Goal: Browse casually: Explore the website without a specific task or goal

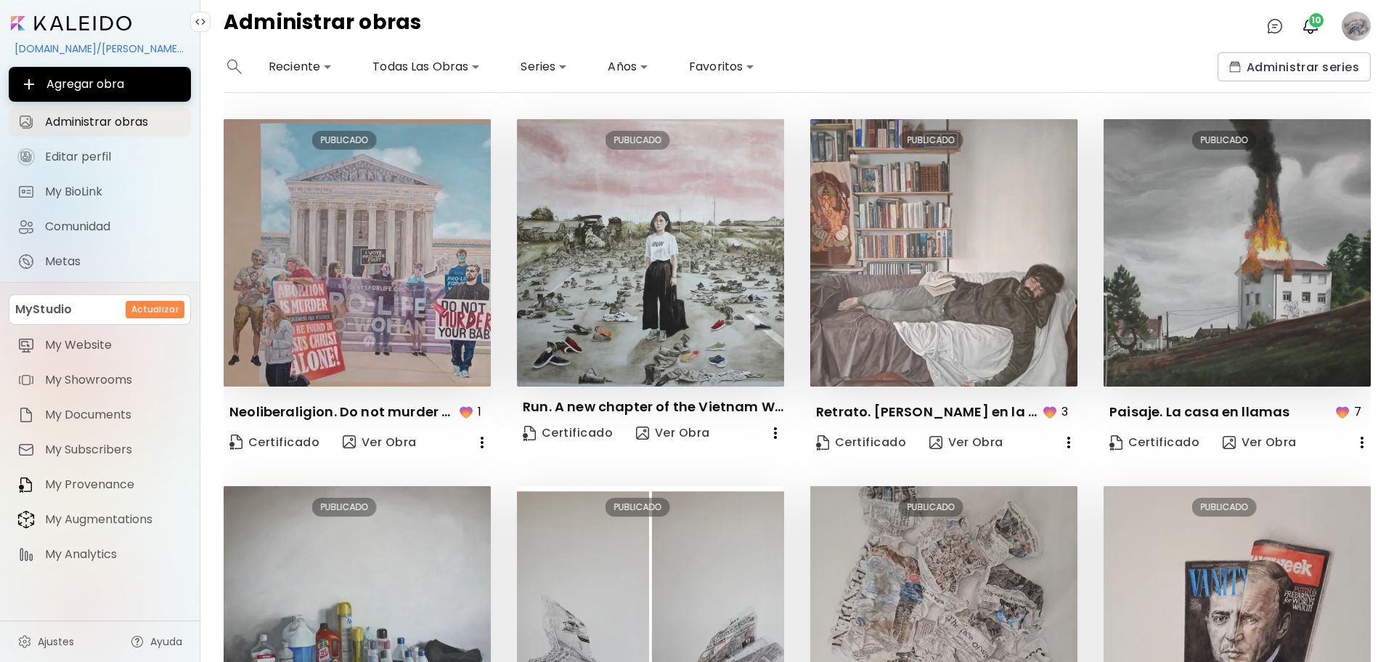
scroll to position [0, 4]
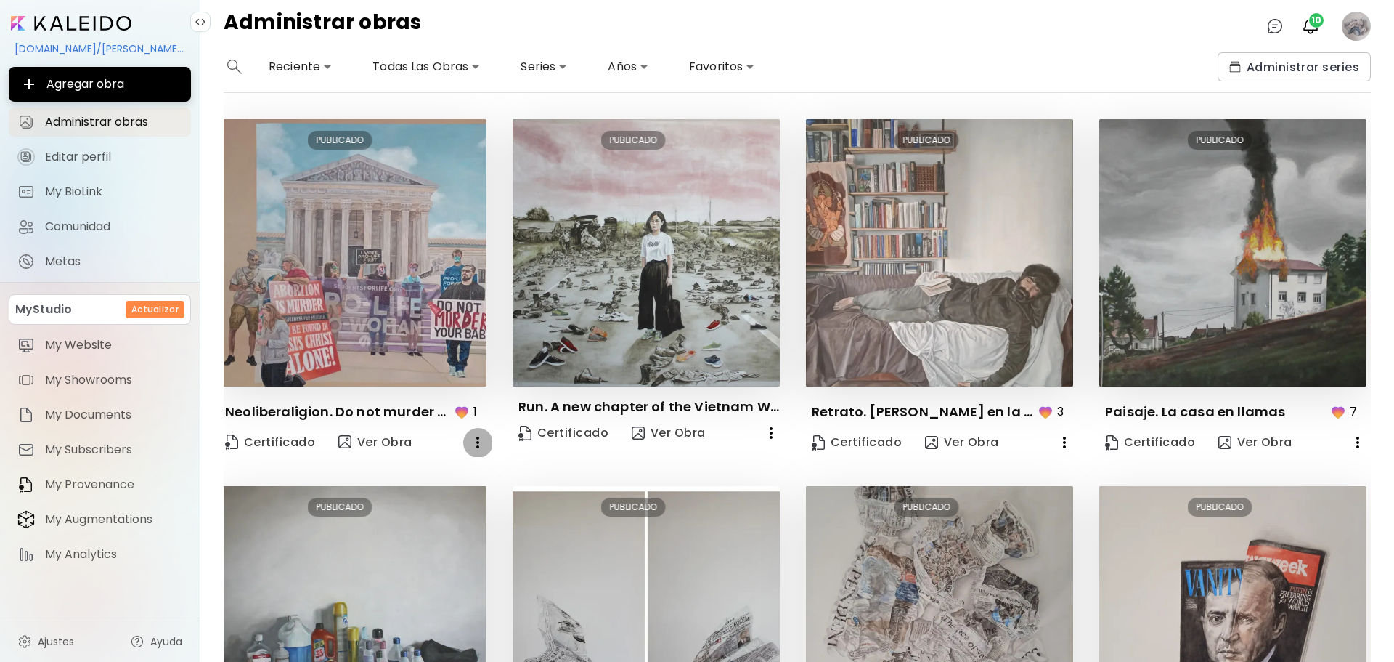
click at [480, 442] on icon "button" at bounding box center [477, 442] width 17 height 17
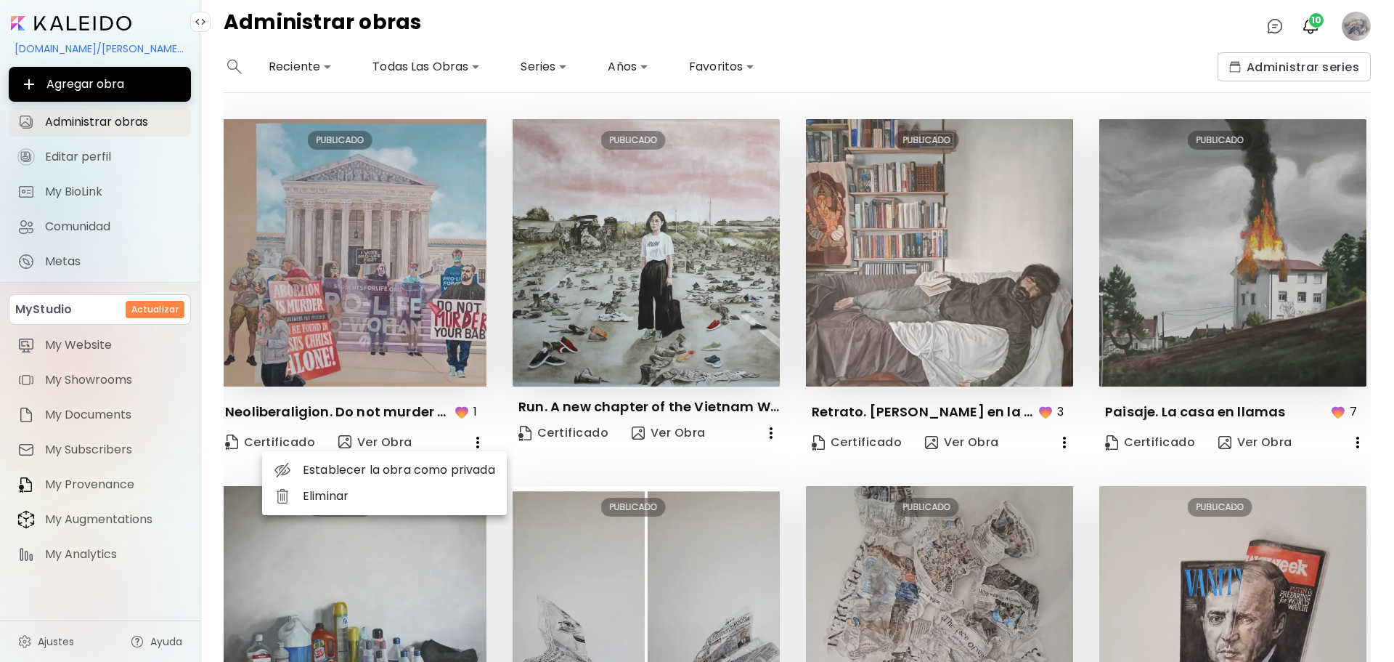
click at [476, 439] on div at bounding box center [697, 331] width 1394 height 662
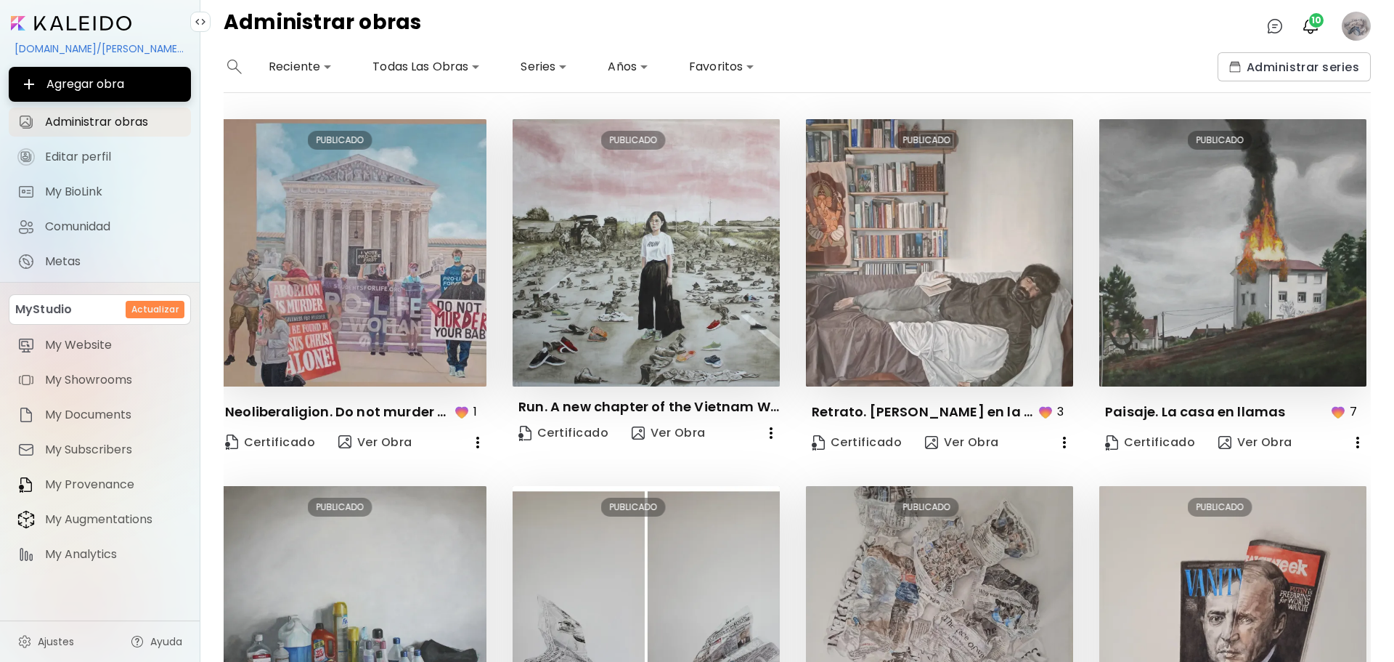
click at [476, 440] on icon "button" at bounding box center [477, 442] width 3 height 12
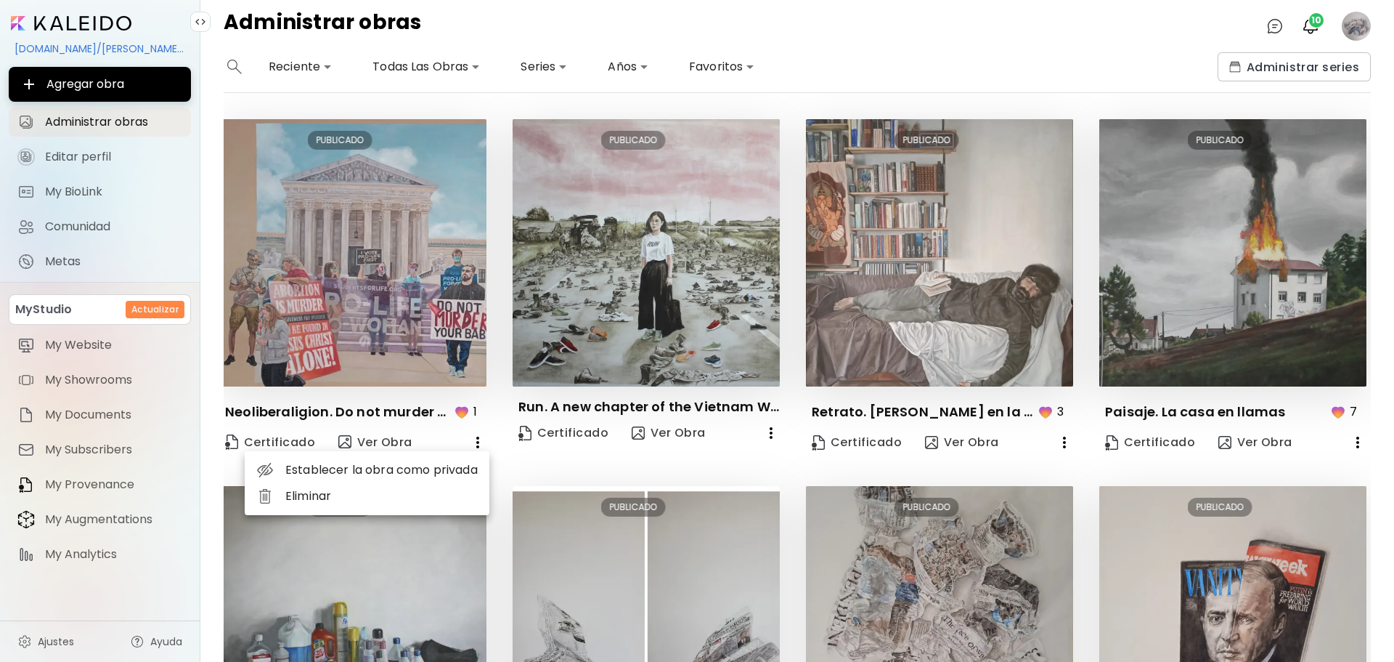
click at [375, 308] on div at bounding box center [697, 331] width 1394 height 662
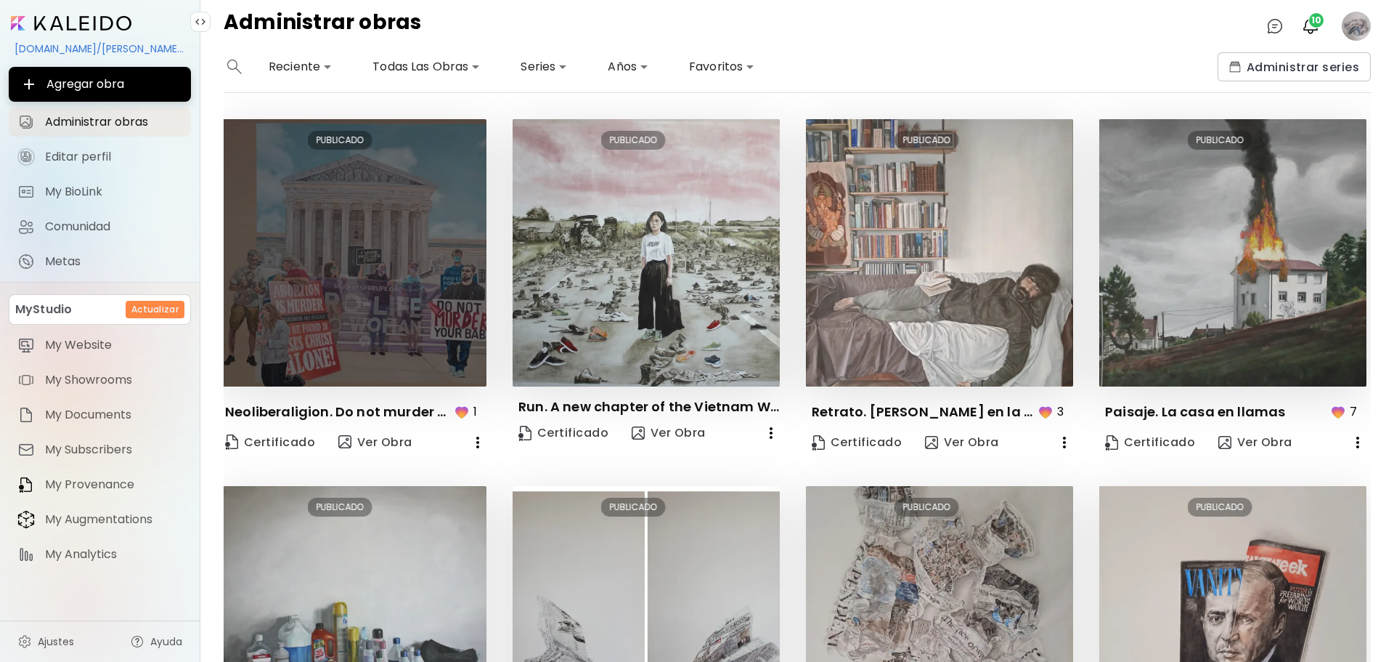
click at [361, 307] on img at bounding box center [352, 252] width 267 height 267
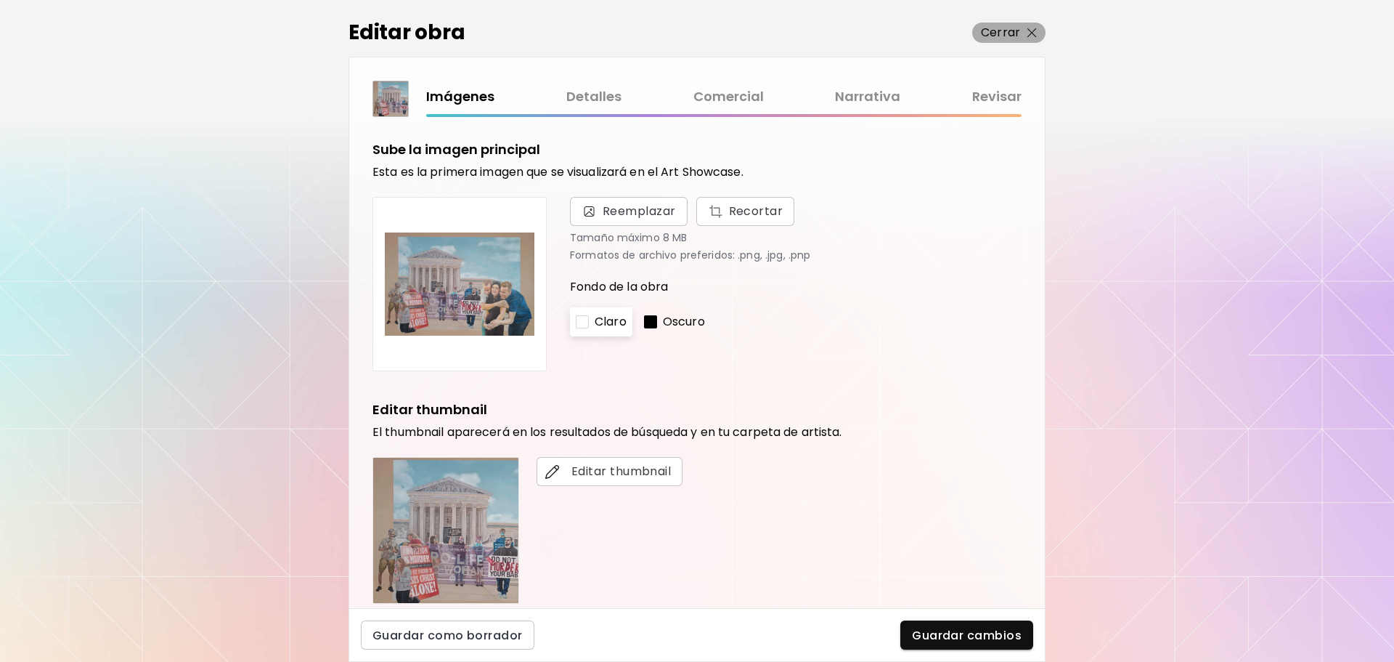
click at [1030, 36] on img "button" at bounding box center [1031, 32] width 9 height 9
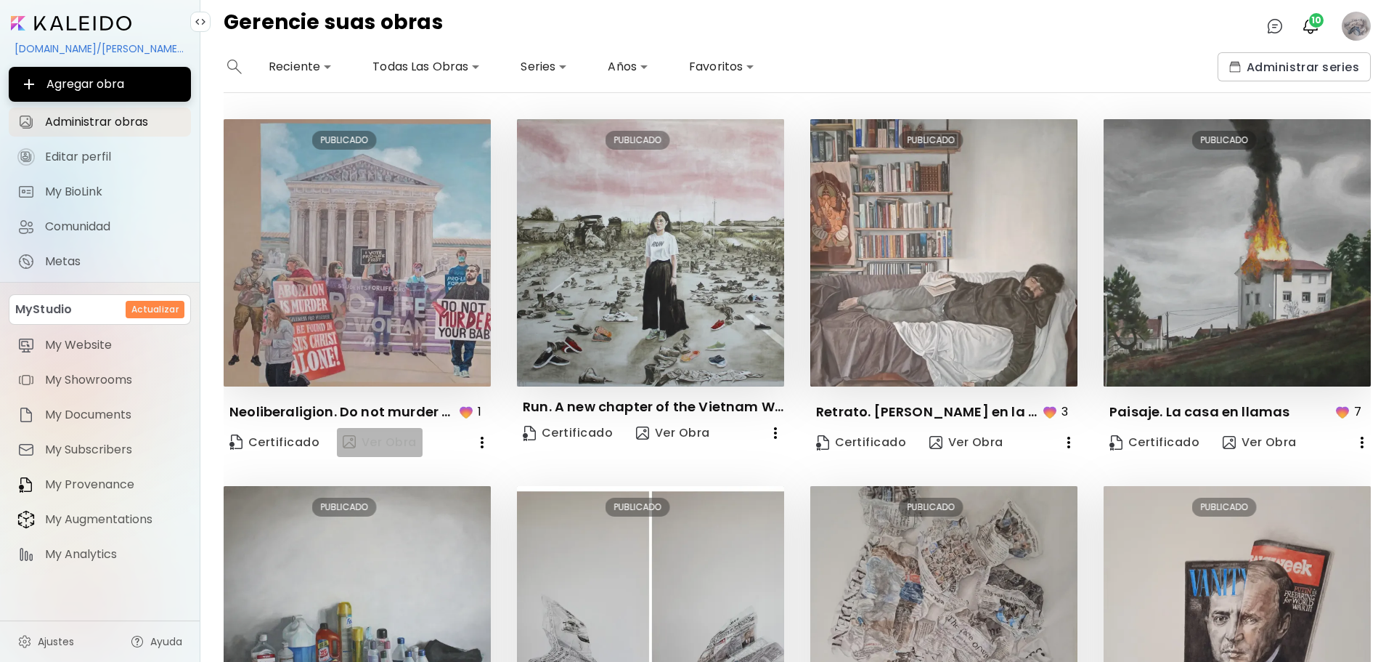
click at [373, 435] on span "Ver Obra" at bounding box center [380, 442] width 74 height 17
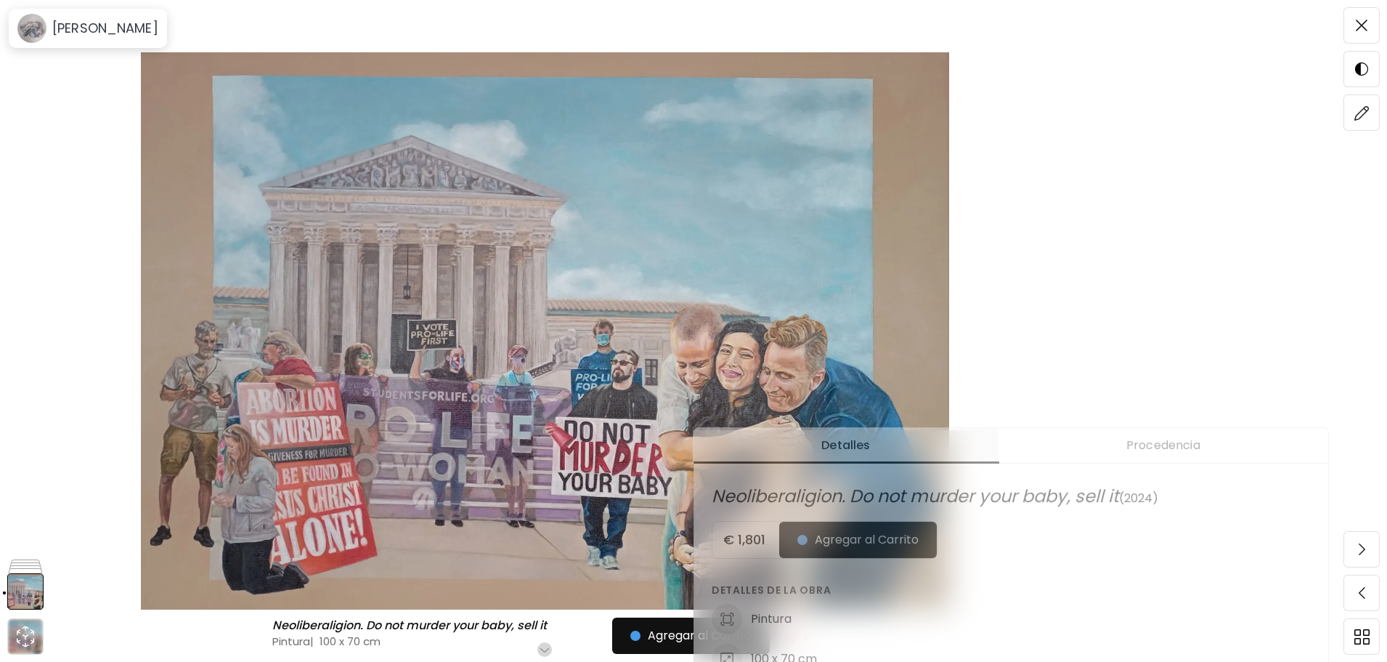
scroll to position [216, 0]
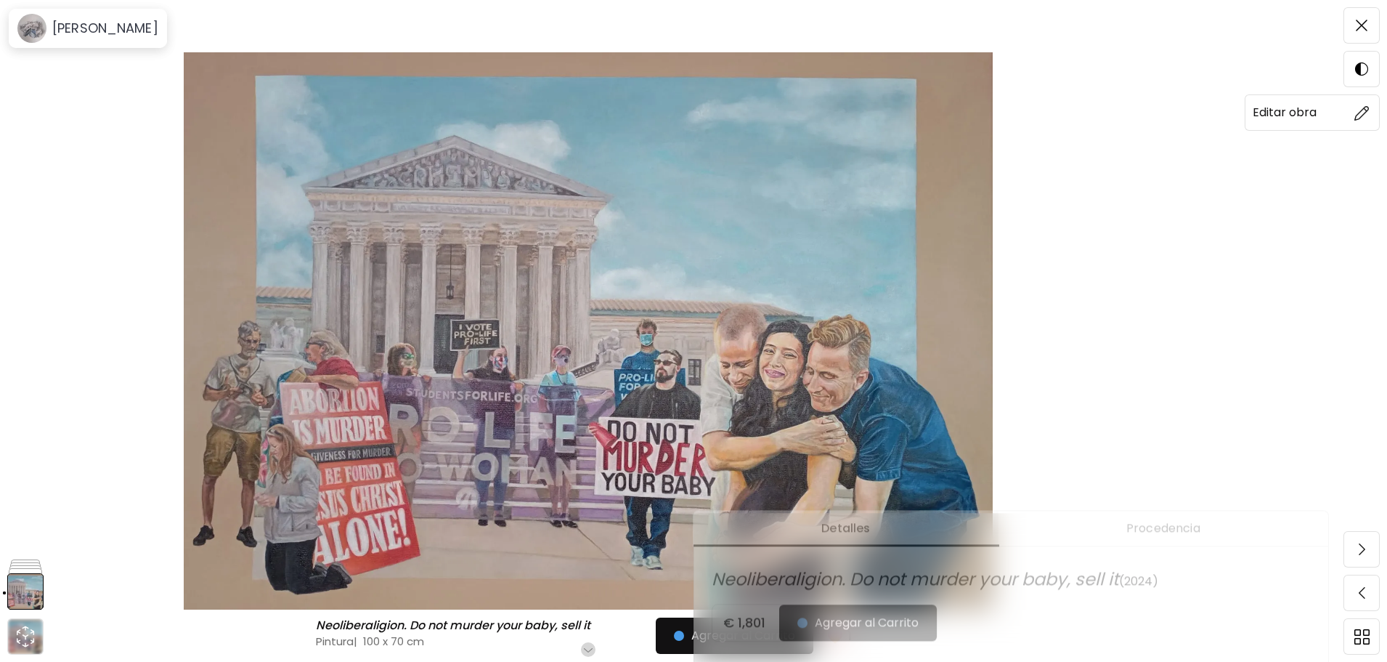
click at [1353, 115] on span at bounding box center [1361, 112] width 30 height 30
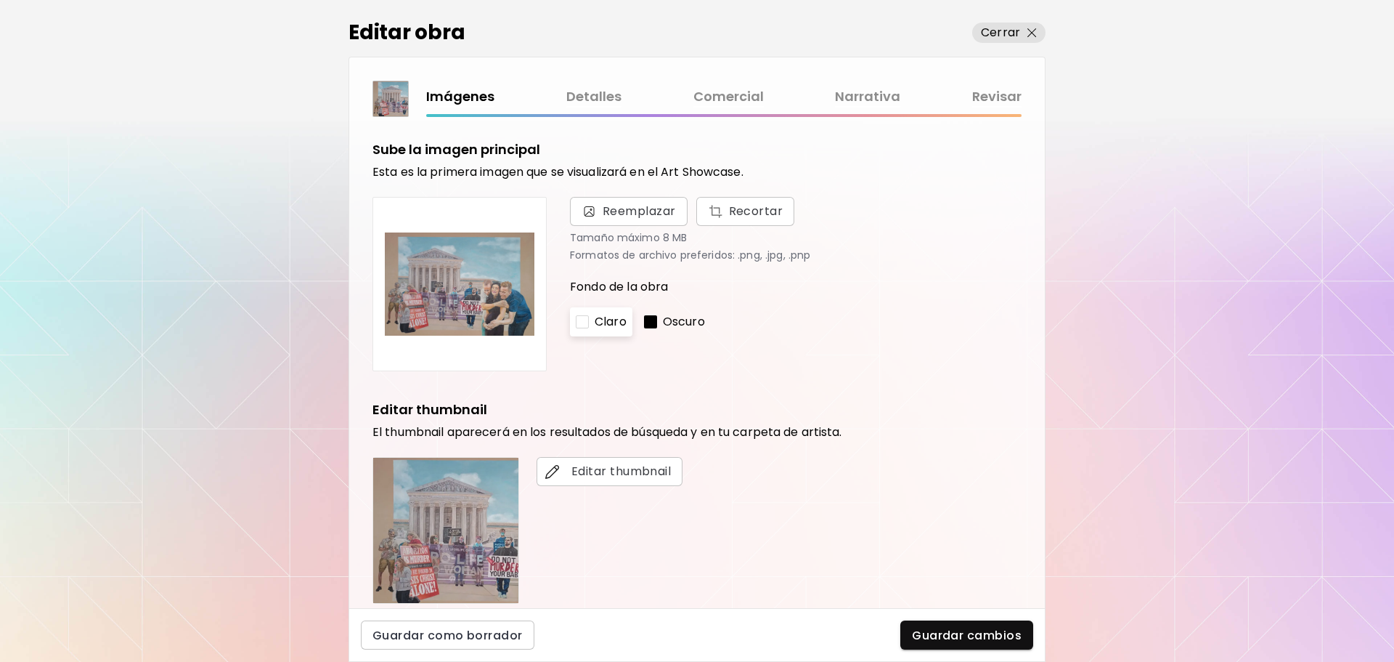
click at [741, 94] on link "Comercial" at bounding box center [728, 96] width 70 height 21
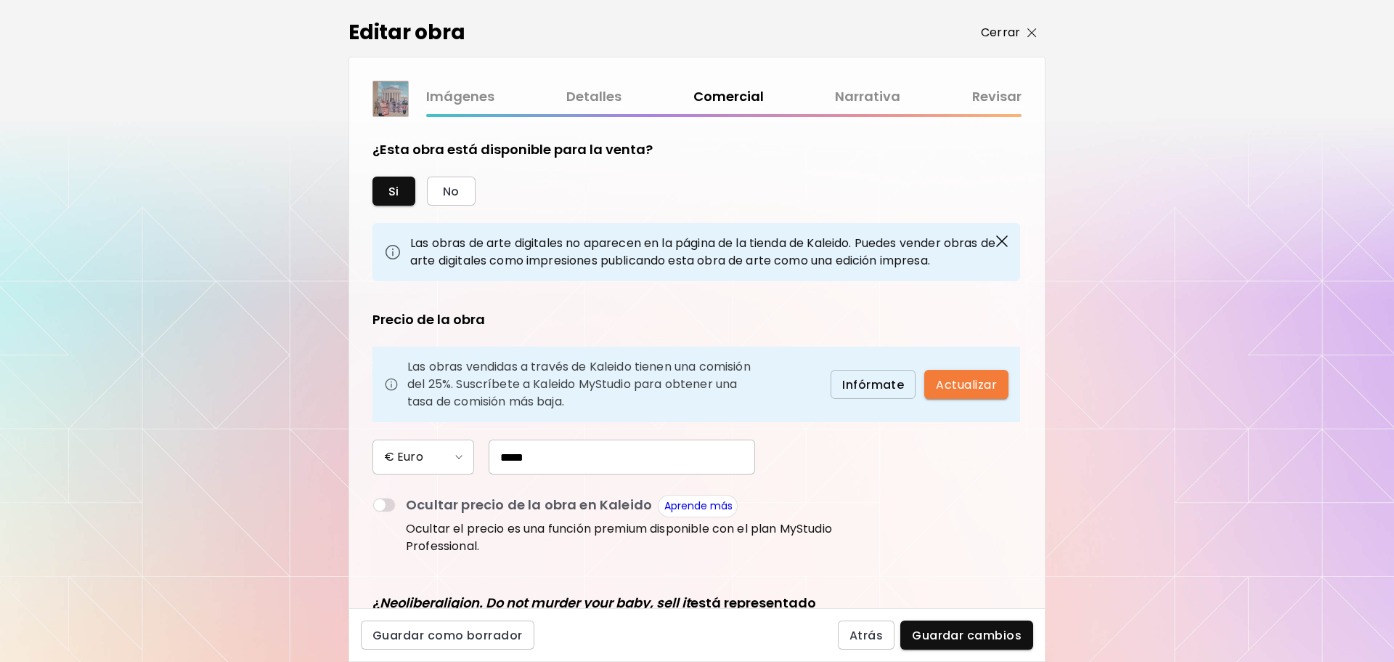
click at [1012, 34] on p "Cerrar" at bounding box center [1000, 32] width 39 height 17
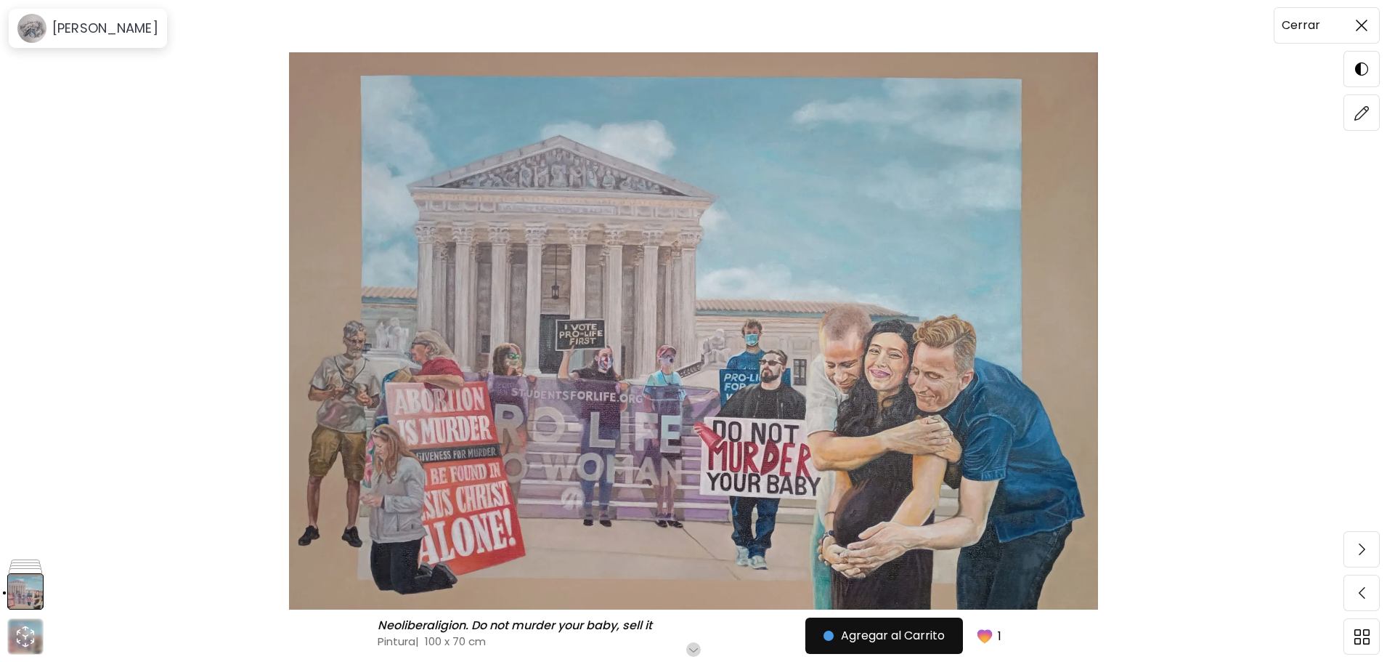
click at [1357, 28] on img at bounding box center [1362, 26] width 12 height 12
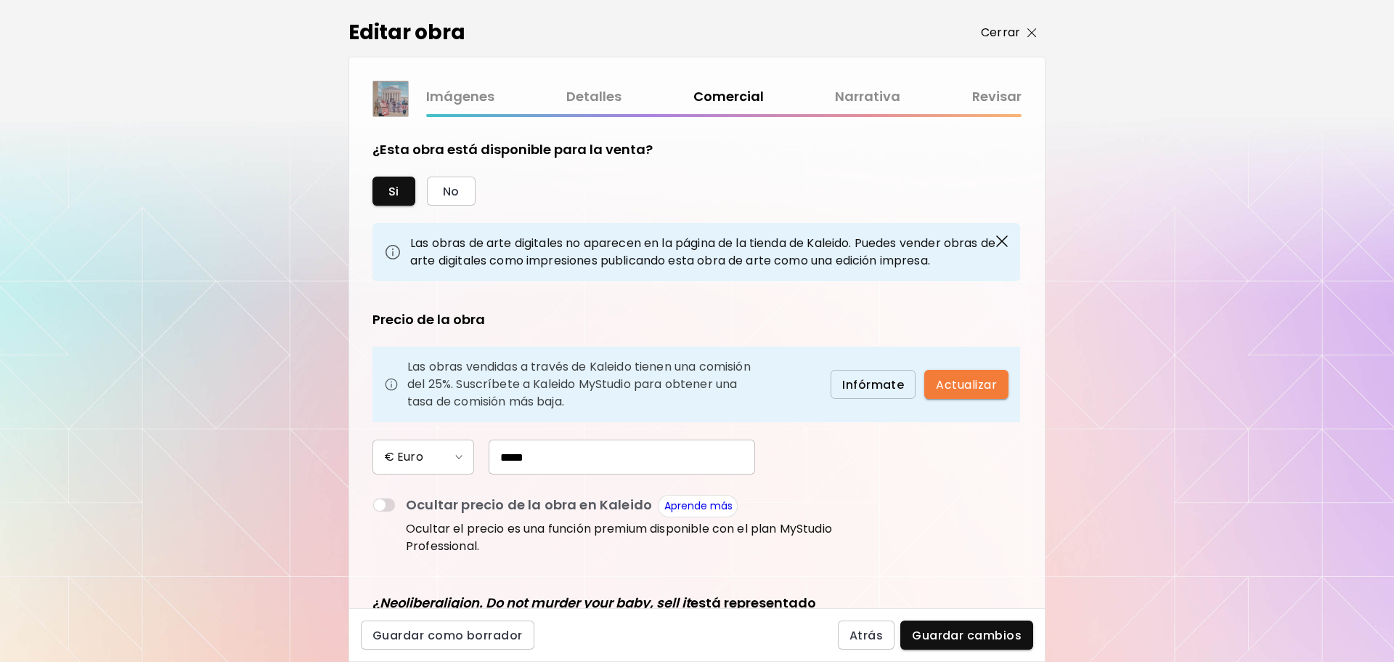
click at [1001, 34] on p "Cerrar" at bounding box center [1000, 32] width 39 height 17
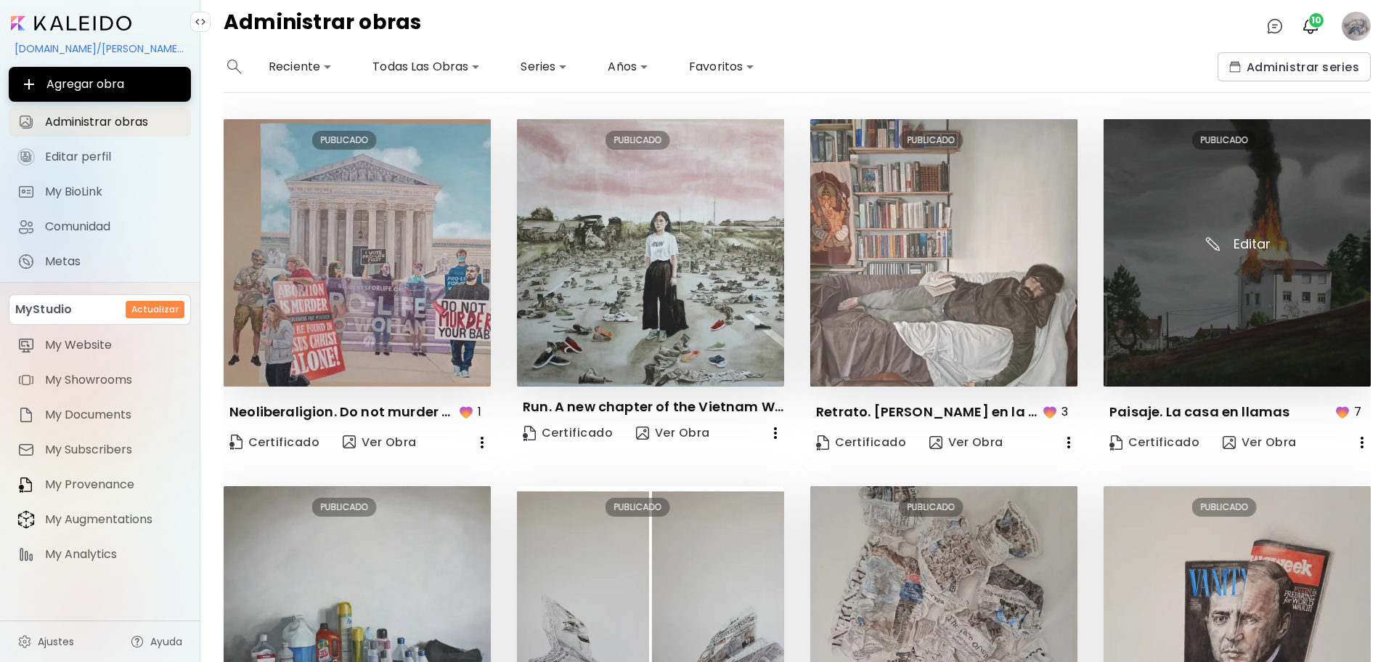
click at [1244, 295] on img at bounding box center [1237, 252] width 267 height 267
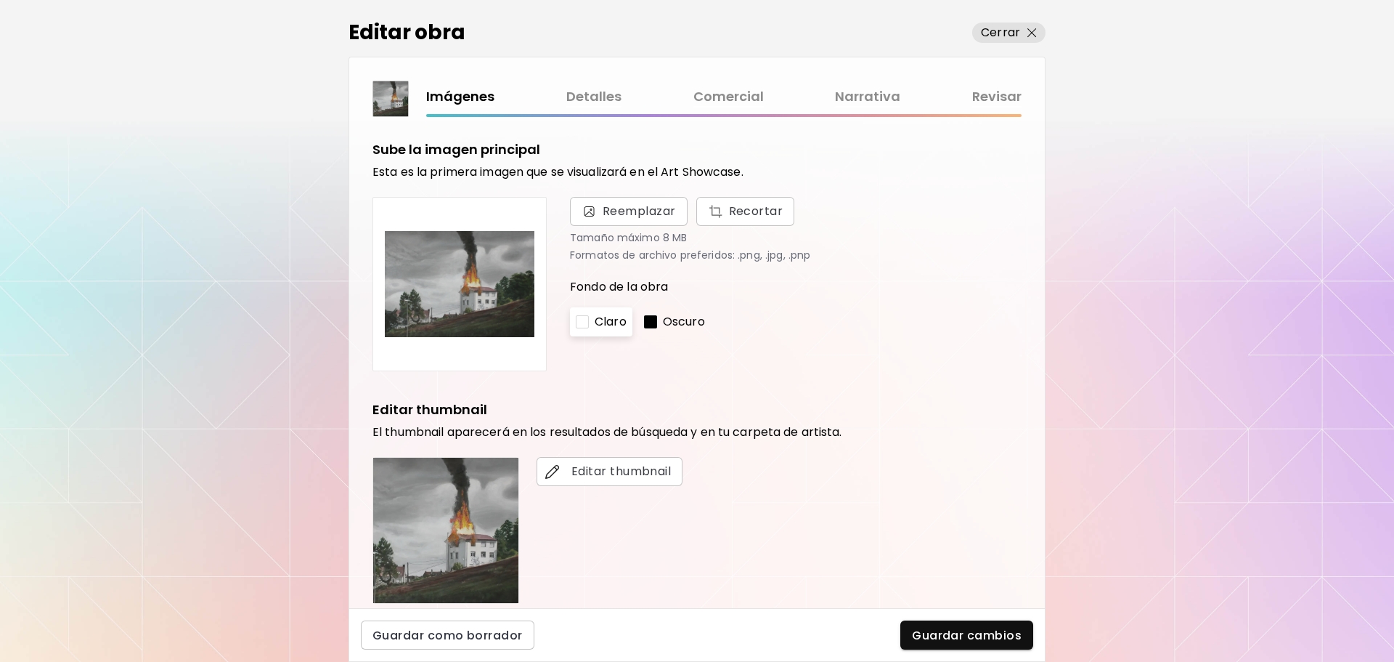
click at [693, 96] on link "Comercial" at bounding box center [728, 96] width 70 height 21
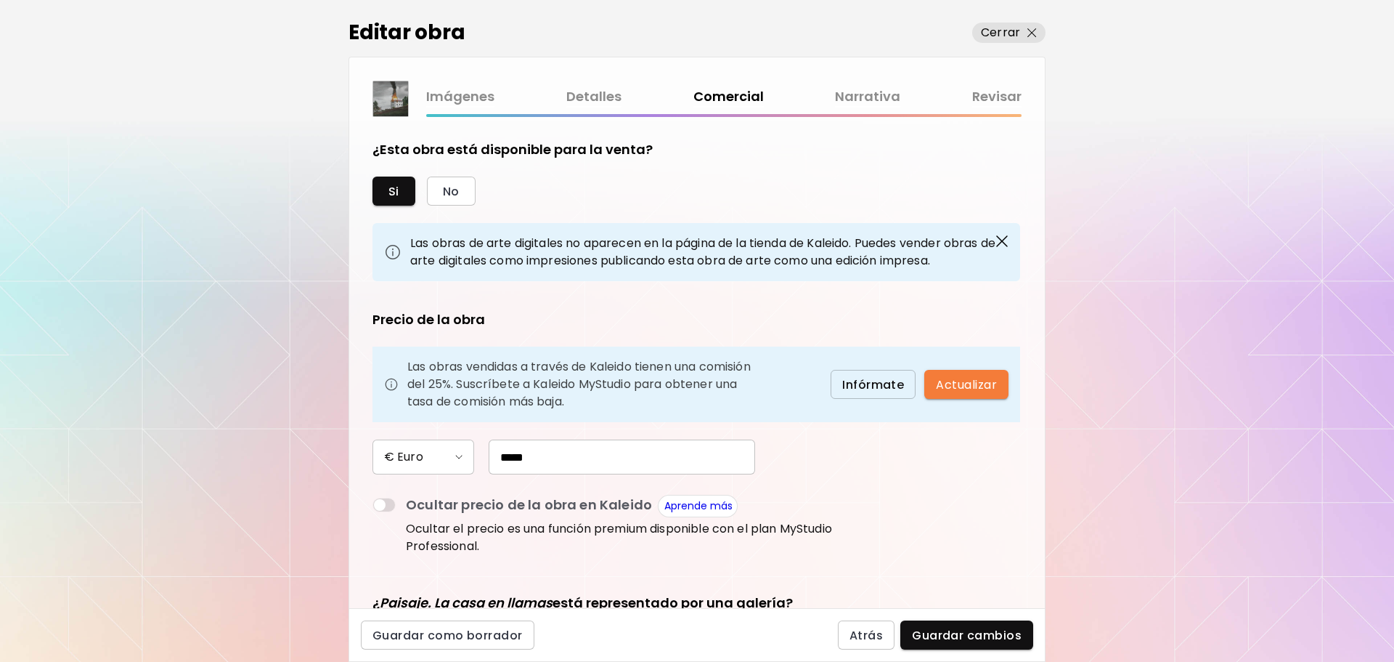
drag, startPoint x: 512, startPoint y: 453, endPoint x: 513, endPoint y: 467, distance: 13.8
click at [512, 453] on input "*****" at bounding box center [622, 456] width 266 height 35
click at [1012, 31] on p "Cerrar" at bounding box center [1000, 32] width 39 height 17
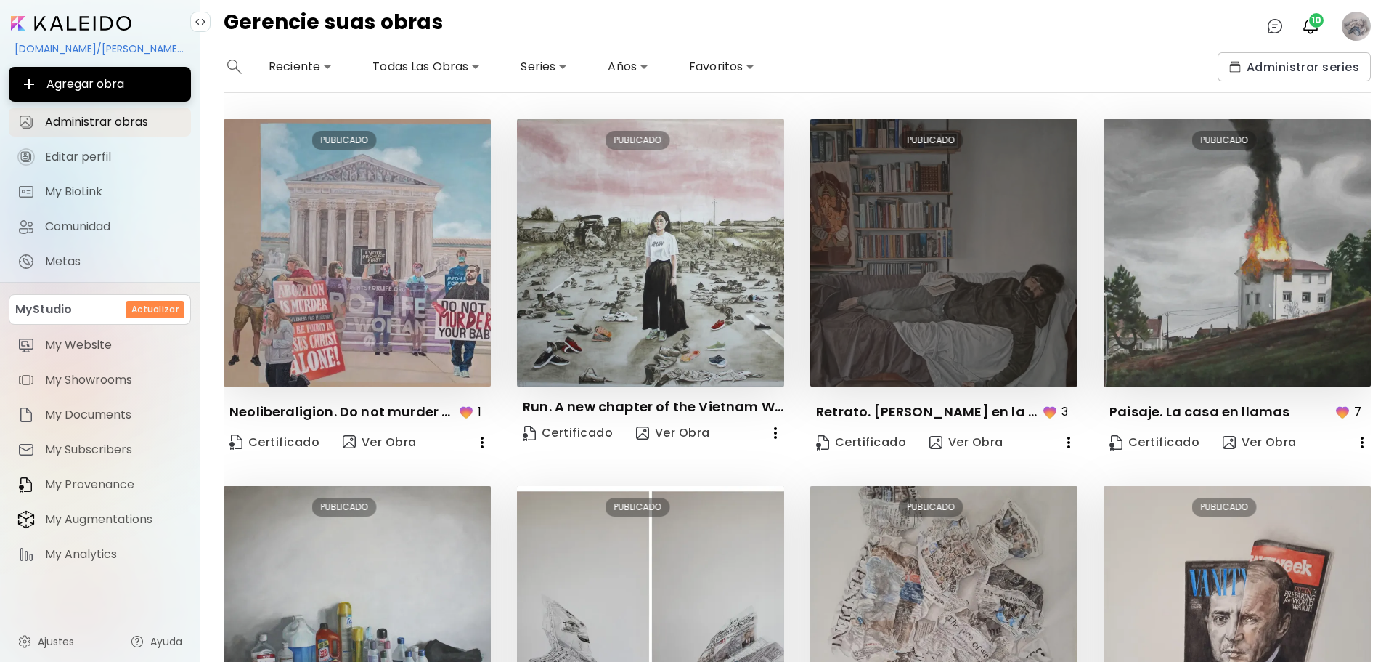
drag, startPoint x: 1393, startPoint y: 234, endPoint x: 1055, endPoint y: 262, distance: 339.6
click at [1393, 290] on div "**********" at bounding box center [797, 356] width 1194 height 609
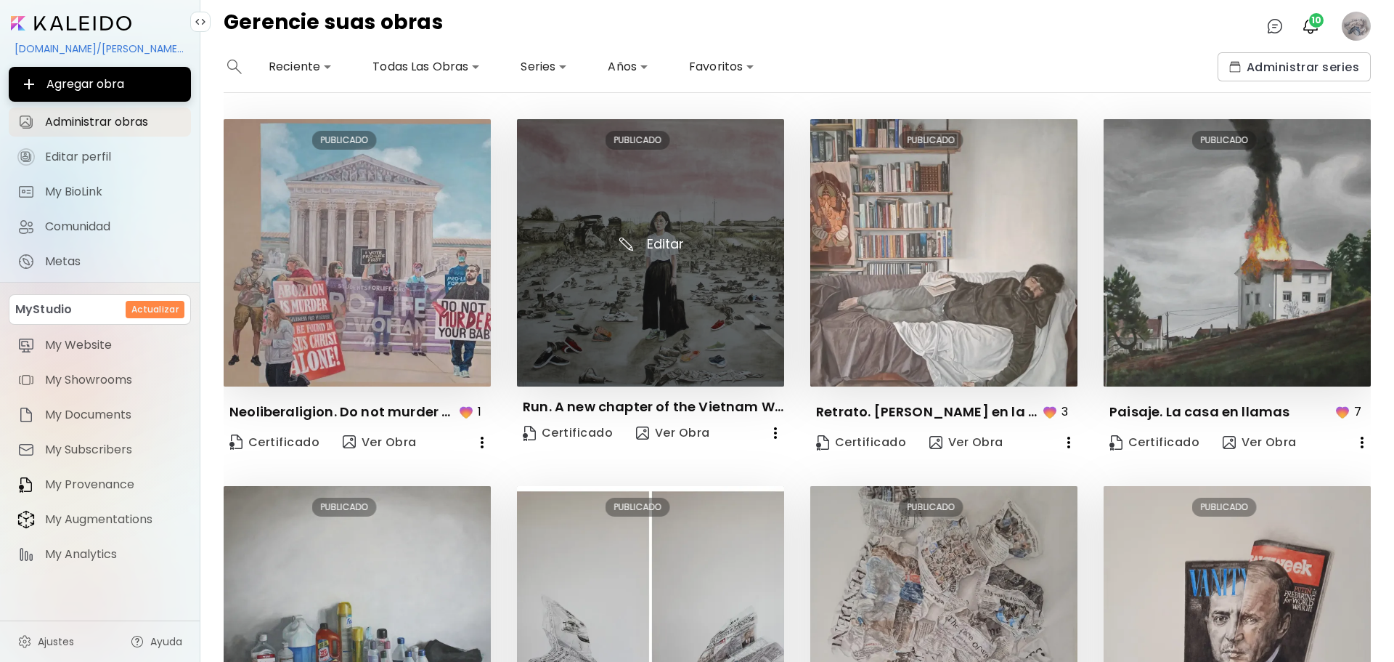
click at [640, 205] on img at bounding box center [650, 252] width 267 height 267
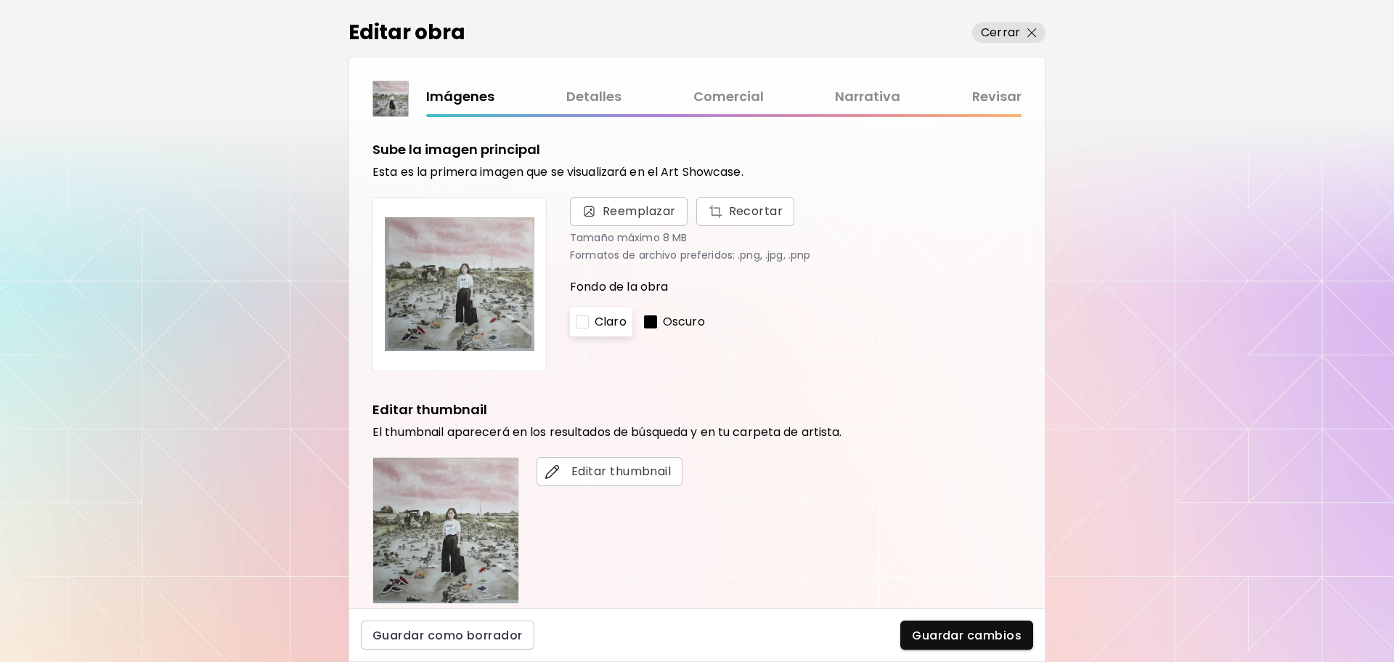
click at [719, 104] on link "Comercial" at bounding box center [728, 96] width 70 height 21
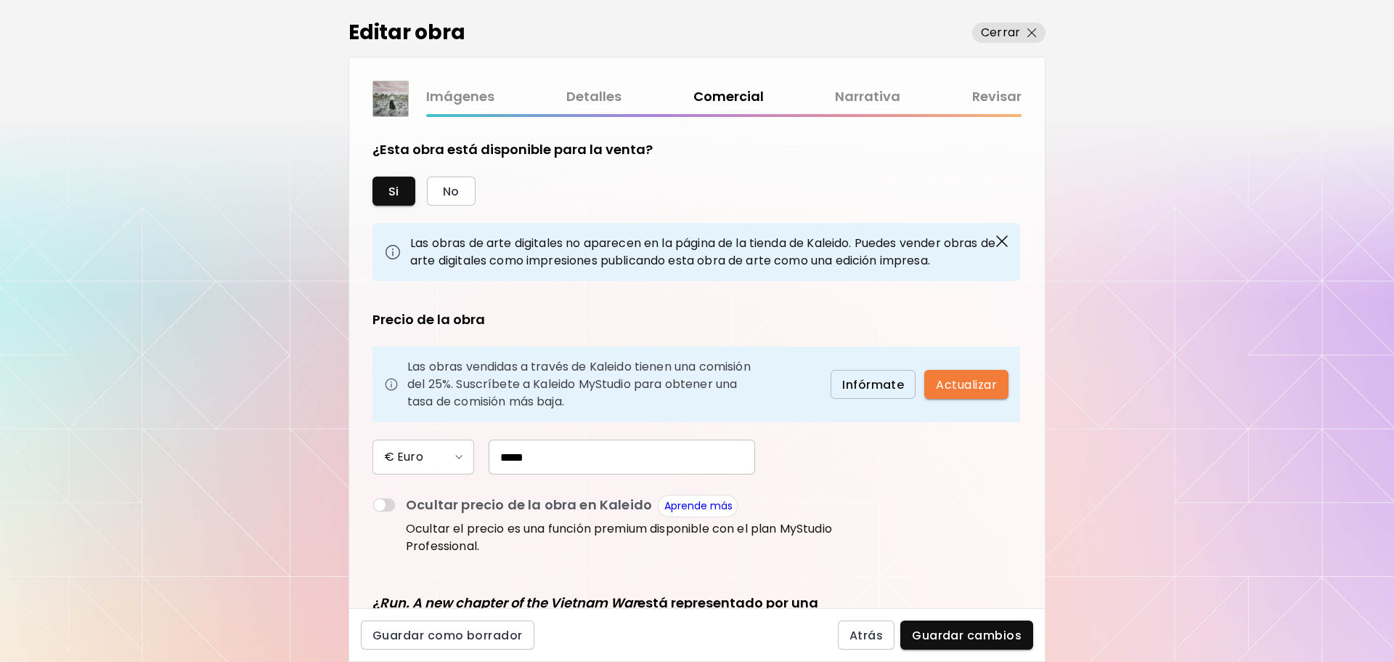
click at [554, 463] on input "*****" at bounding box center [622, 456] width 266 height 35
click at [515, 457] on input "*****" at bounding box center [622, 456] width 266 height 35
type input "*****"
click at [980, 635] on span "Guardar cambios" at bounding box center [967, 634] width 110 height 15
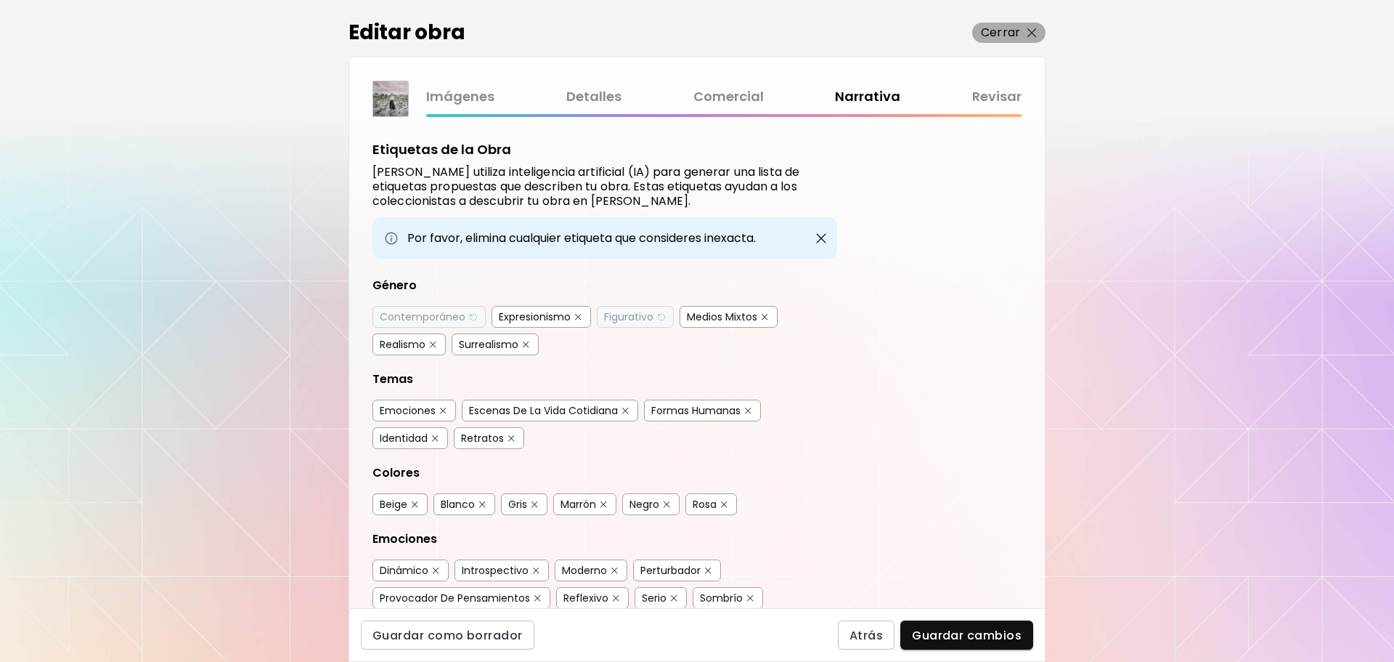
click at [980, 32] on button "Cerrar" at bounding box center [1008, 33] width 73 height 20
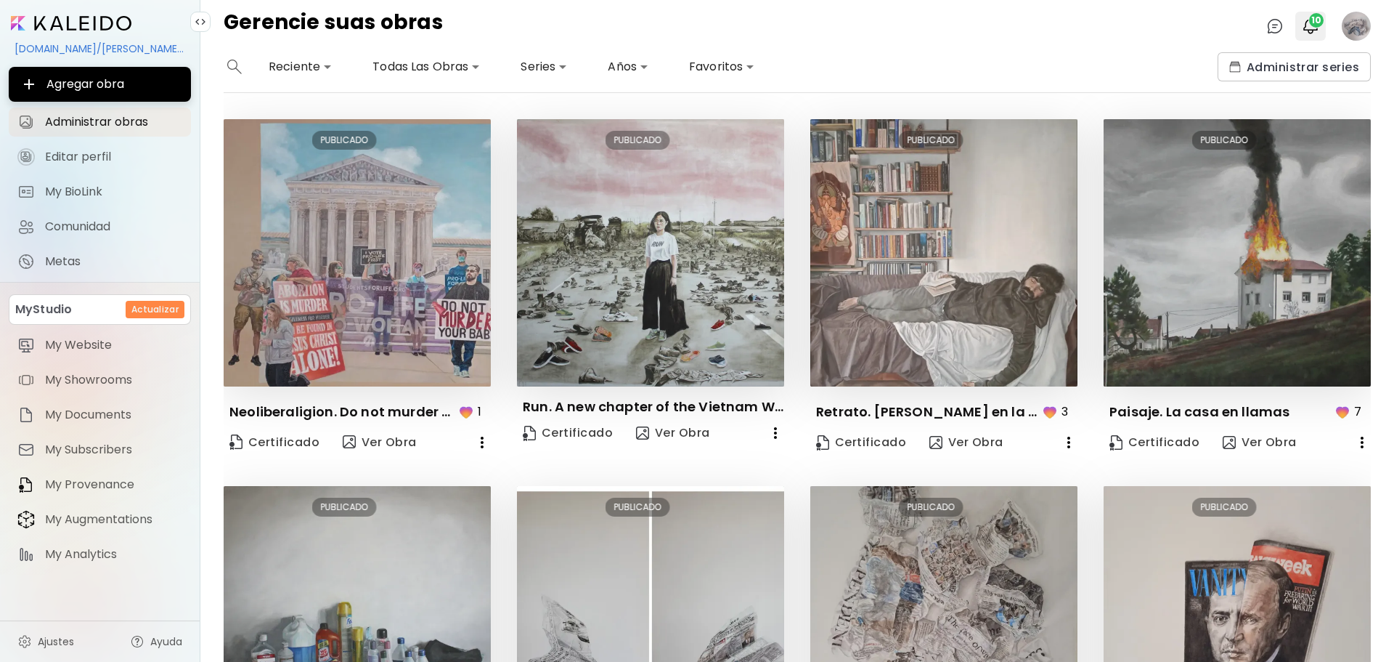
click at [1309, 20] on span "10" at bounding box center [1316, 20] width 15 height 15
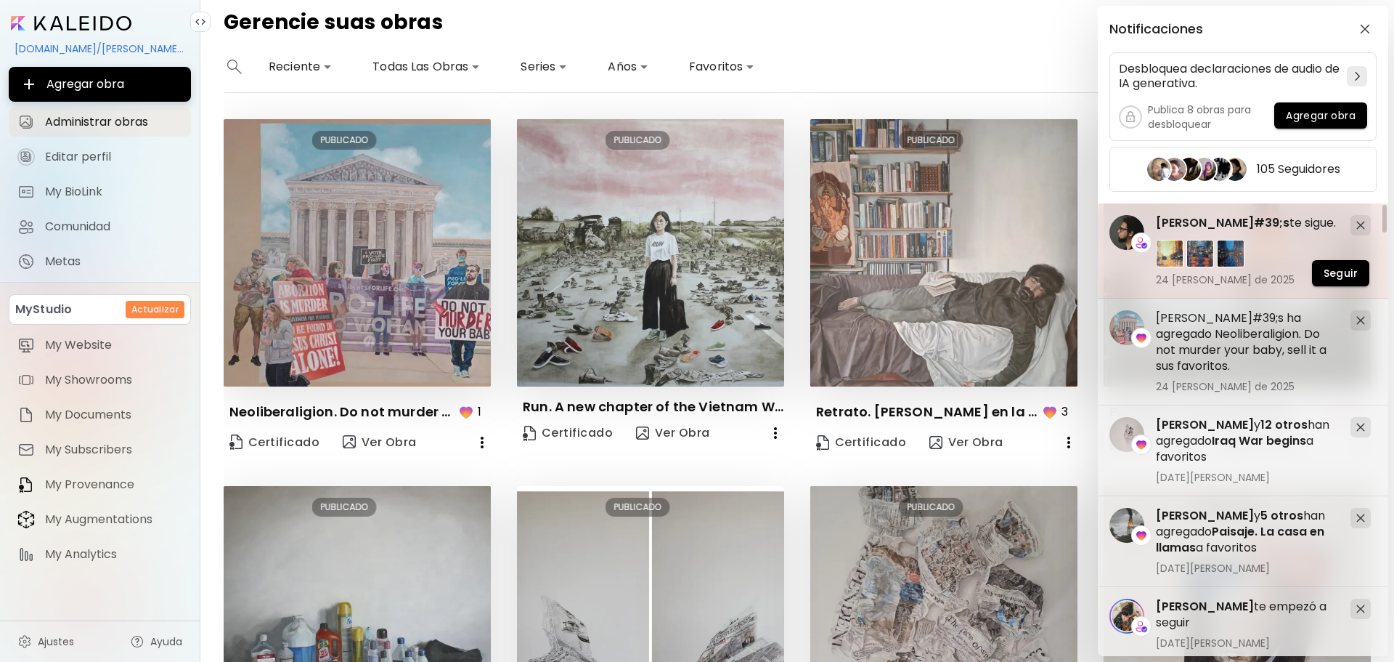
click at [1189, 222] on span "[PERSON_NAME]#39;s" at bounding box center [1223, 222] width 134 height 17
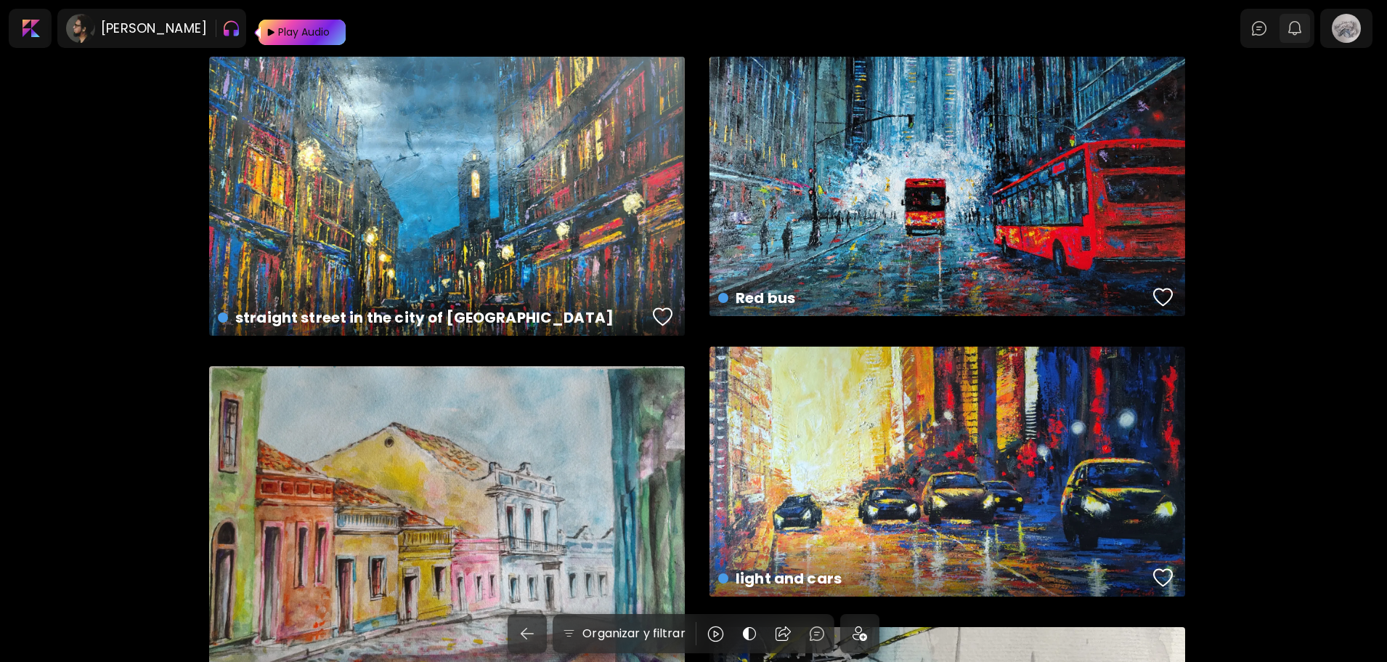
click at [1303, 30] on img "button" at bounding box center [1294, 28] width 17 height 17
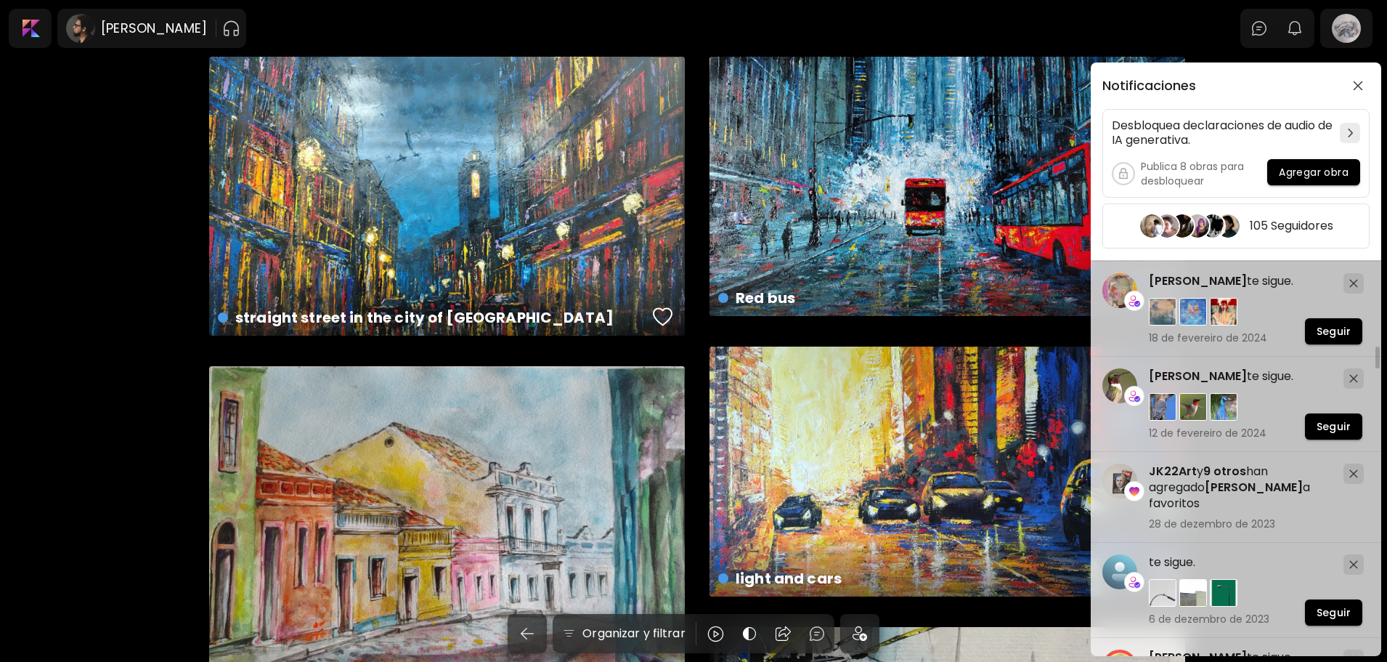
scroll to position [2663, 0]
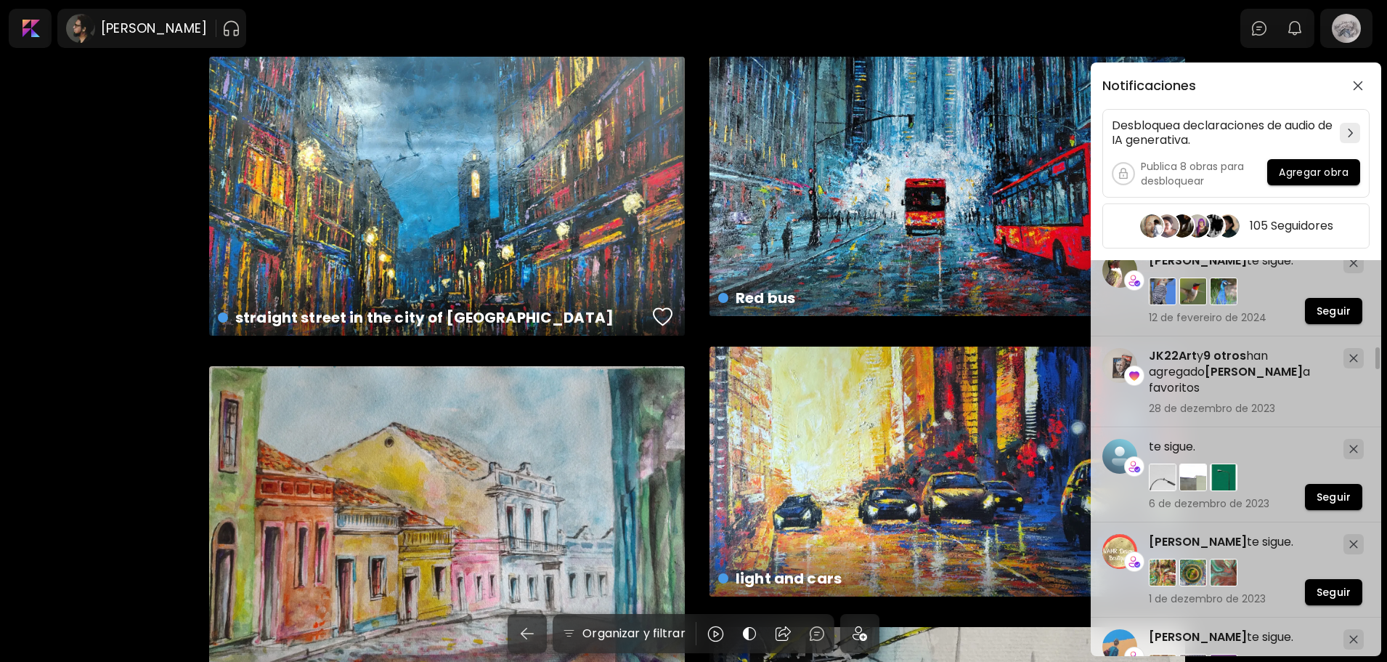
drag, startPoint x: 1377, startPoint y: 266, endPoint x: 1393, endPoint y: 351, distance: 87.3
click at [1387, 351] on html "[PERSON_NAME] 0 0 Organizar y filtrar light and cars € 2,750 | 130 x 70 cm In t…" at bounding box center [693, 331] width 1387 height 662
click at [1367, 77] on button "button" at bounding box center [1357, 85] width 23 height 23
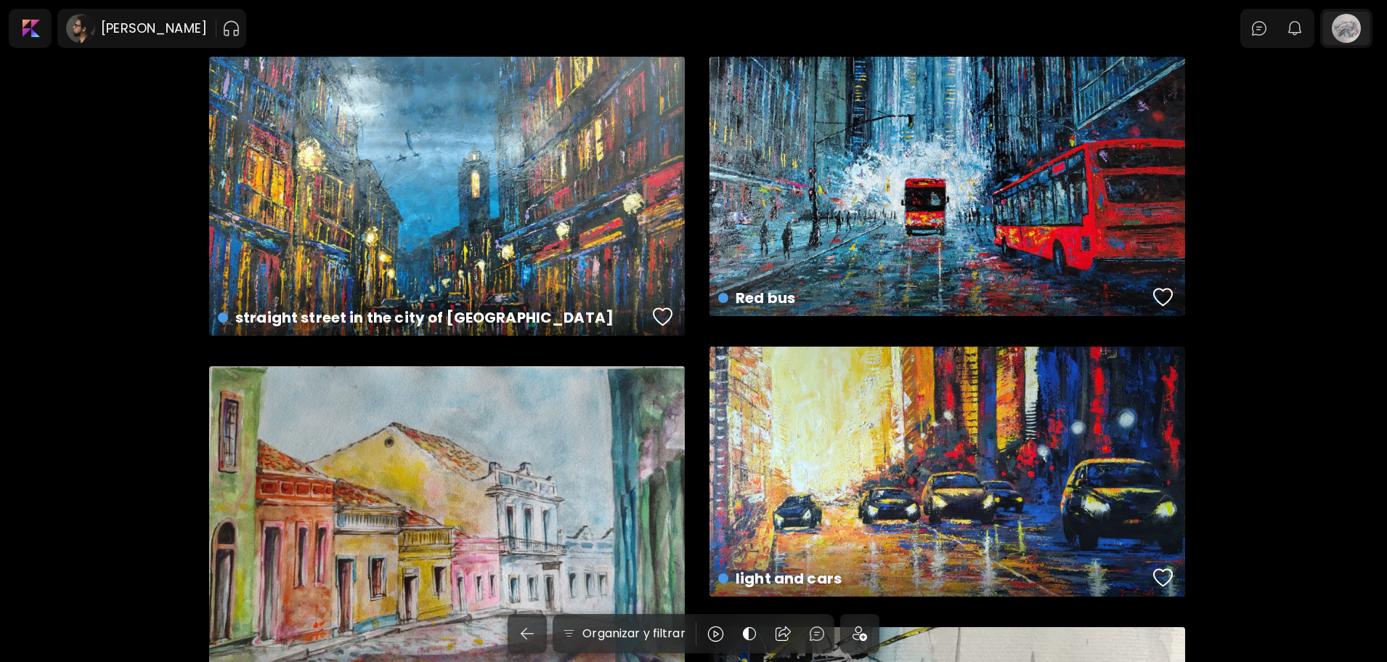
click at [1351, 28] on div at bounding box center [1346, 28] width 46 height 33
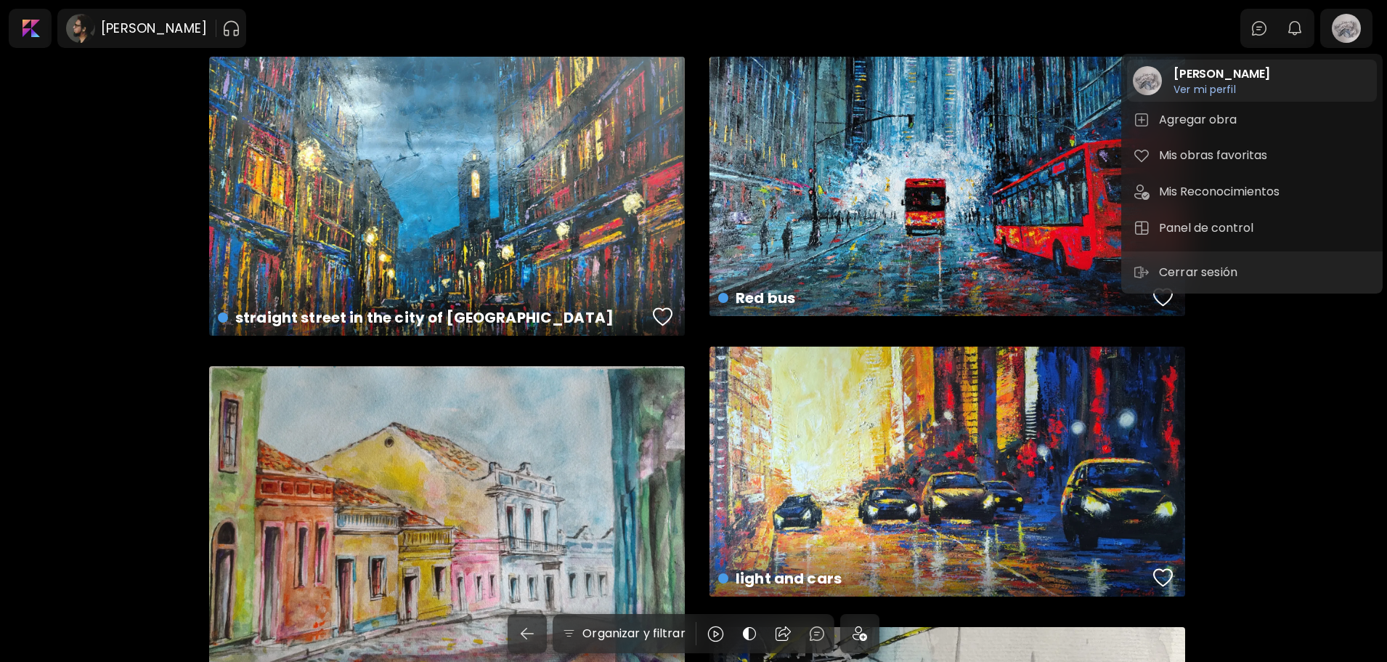
click at [1237, 73] on h2 "[PERSON_NAME]" at bounding box center [1221, 73] width 97 height 17
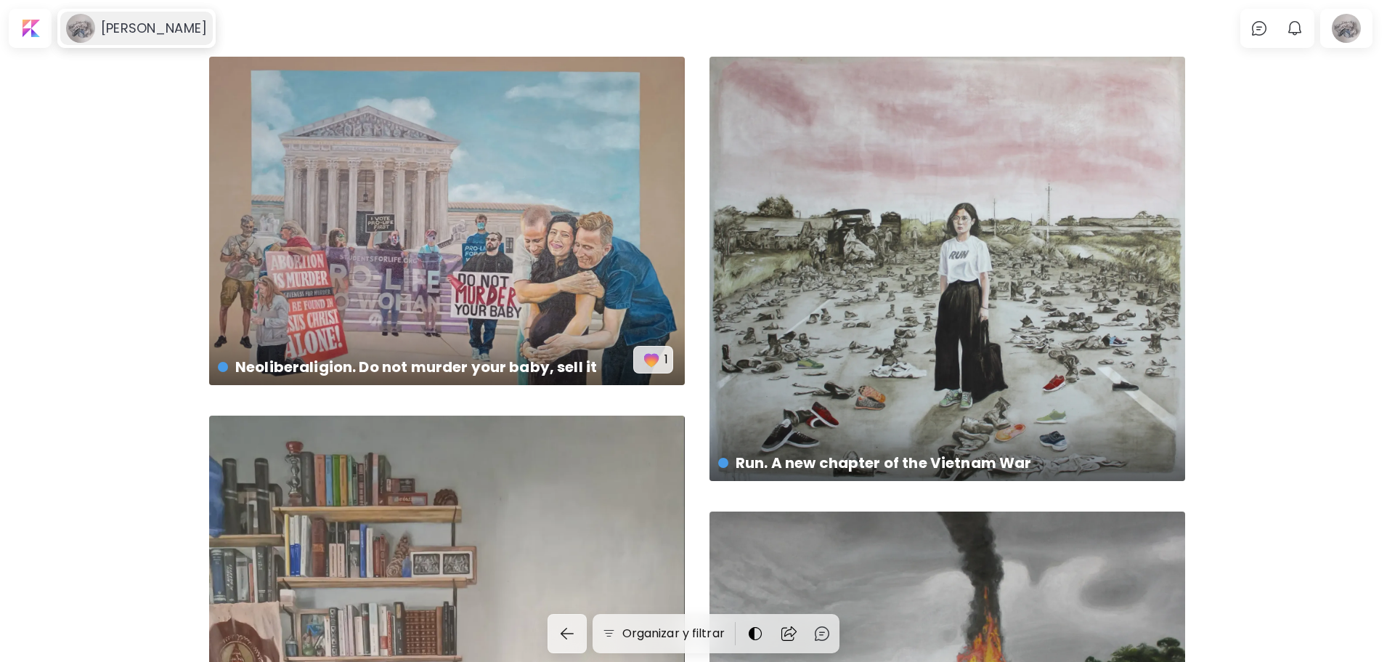
click at [158, 28] on h6 "[PERSON_NAME]" at bounding box center [154, 28] width 106 height 17
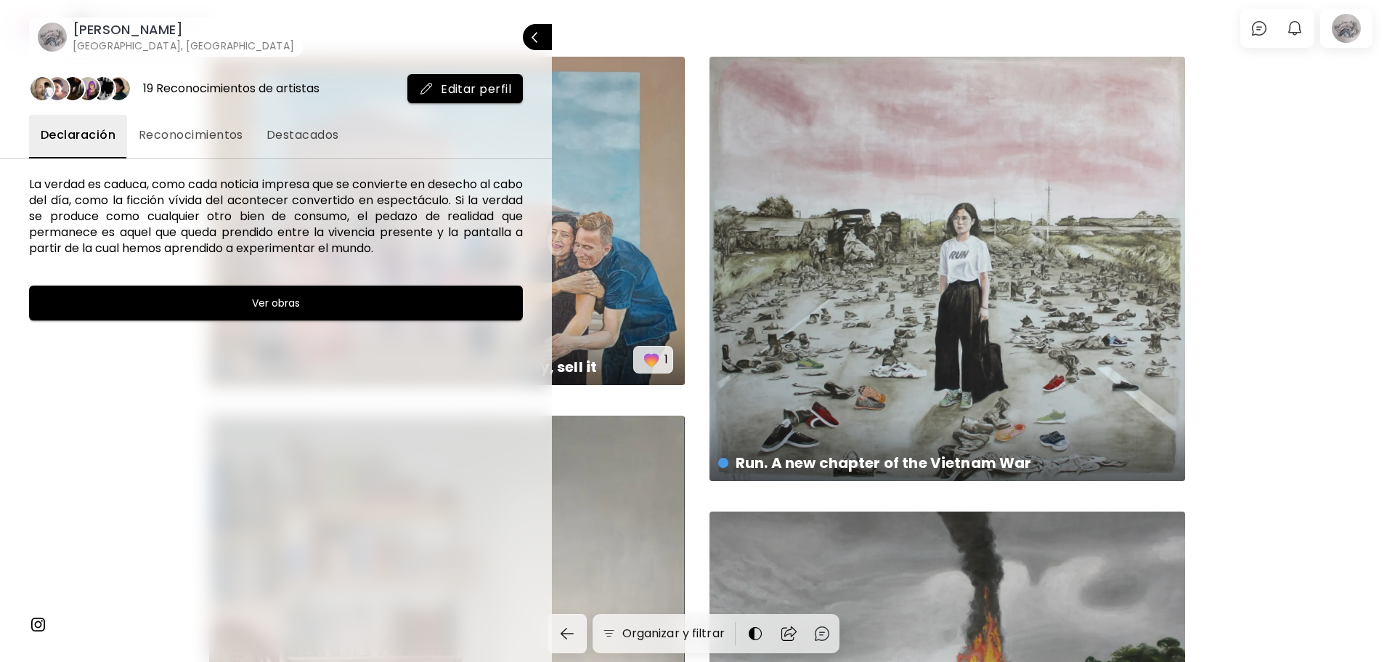
click at [198, 135] on span "Reconocimientos" at bounding box center [191, 134] width 105 height 17
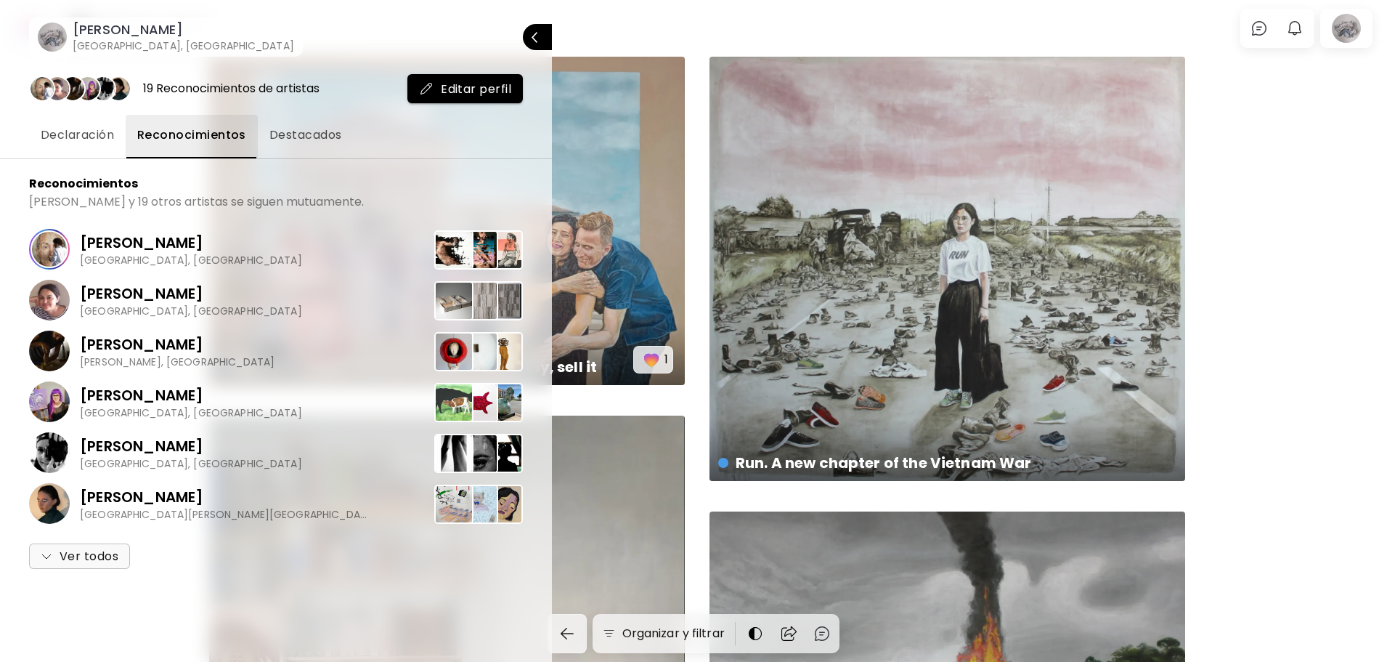
click at [328, 121] on button "Destacados" at bounding box center [306, 137] width 96 height 44
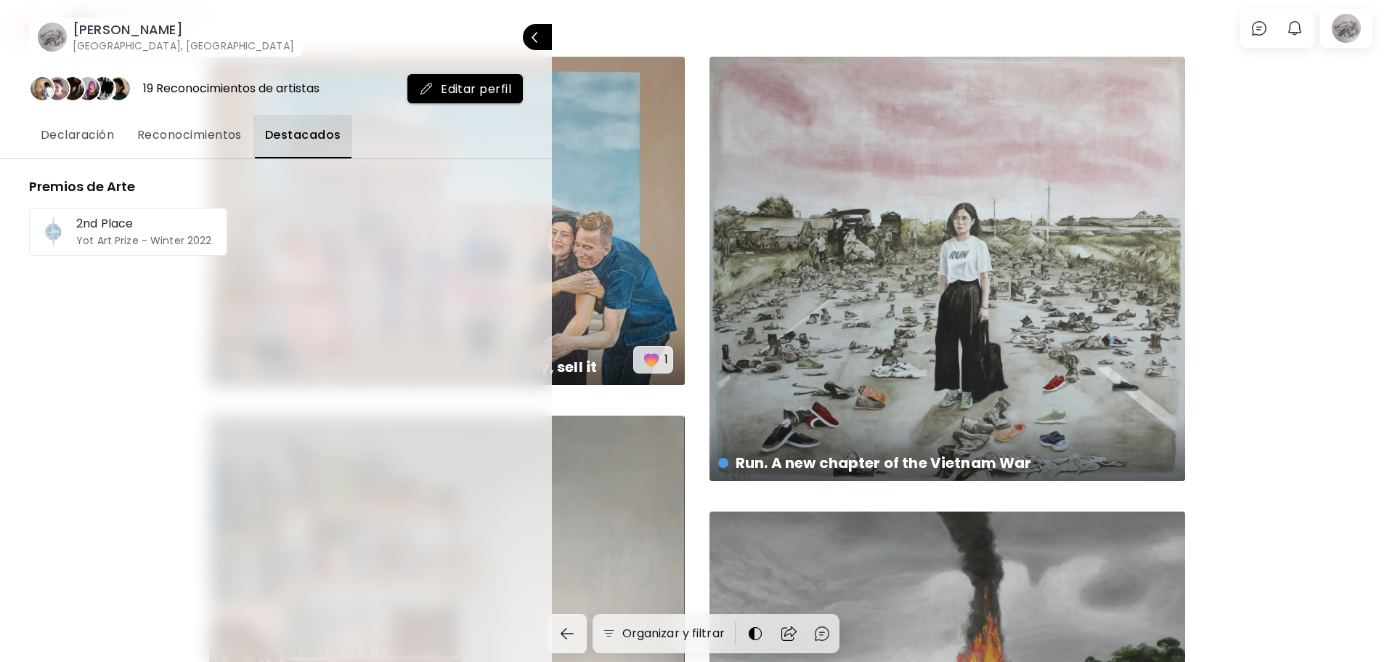
click at [50, 130] on span "Declaración" at bounding box center [77, 134] width 73 height 17
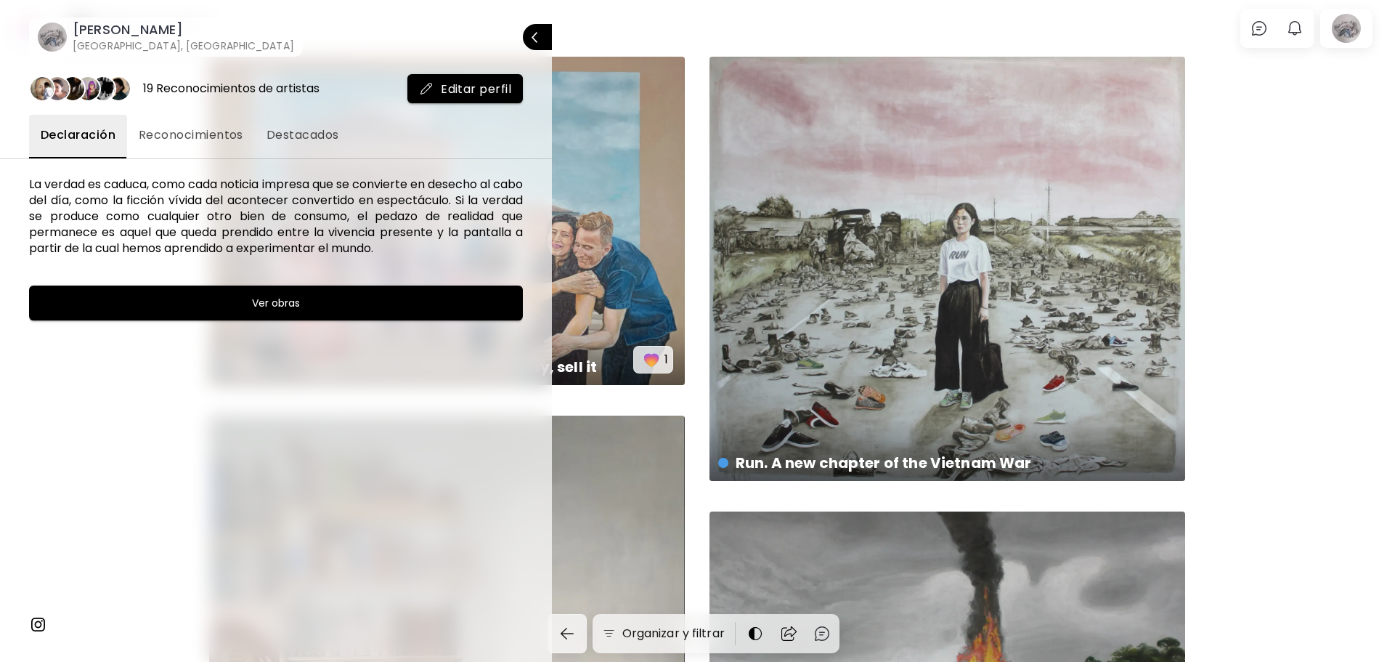
click at [121, 38] on h6 "[PERSON_NAME]" at bounding box center [183, 29] width 221 height 17
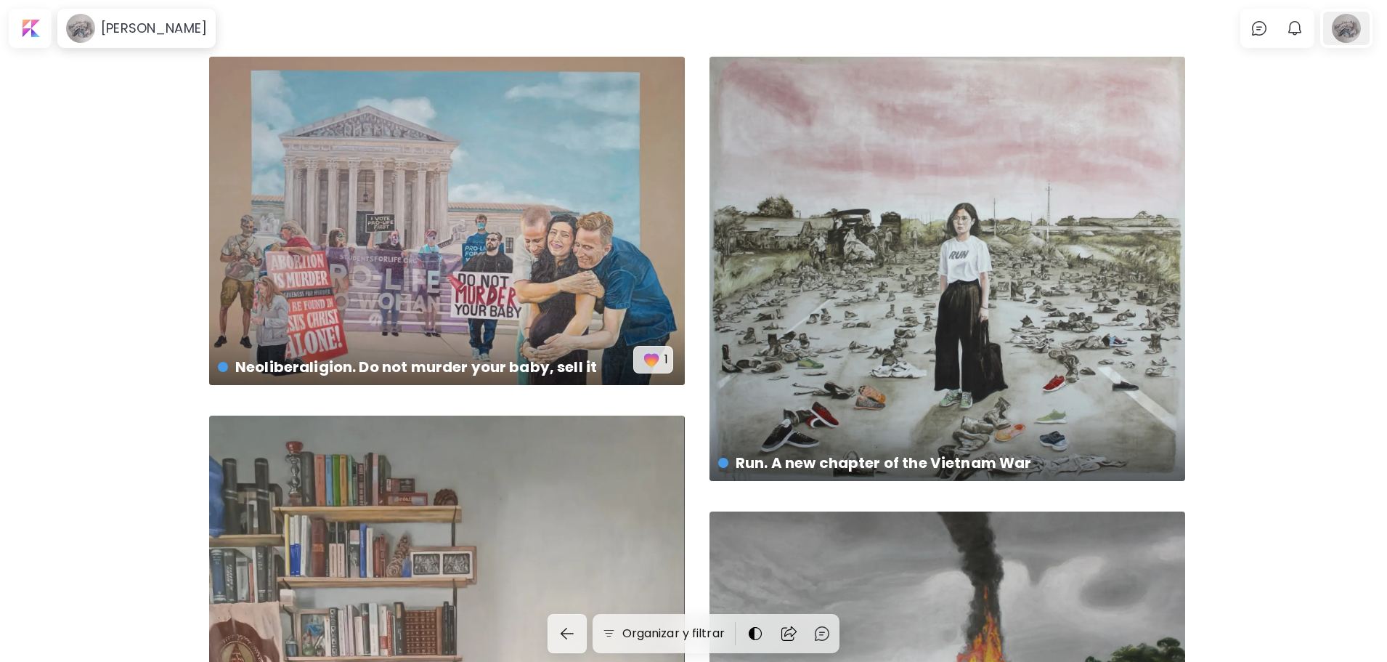
click at [1348, 33] on div at bounding box center [1346, 28] width 46 height 33
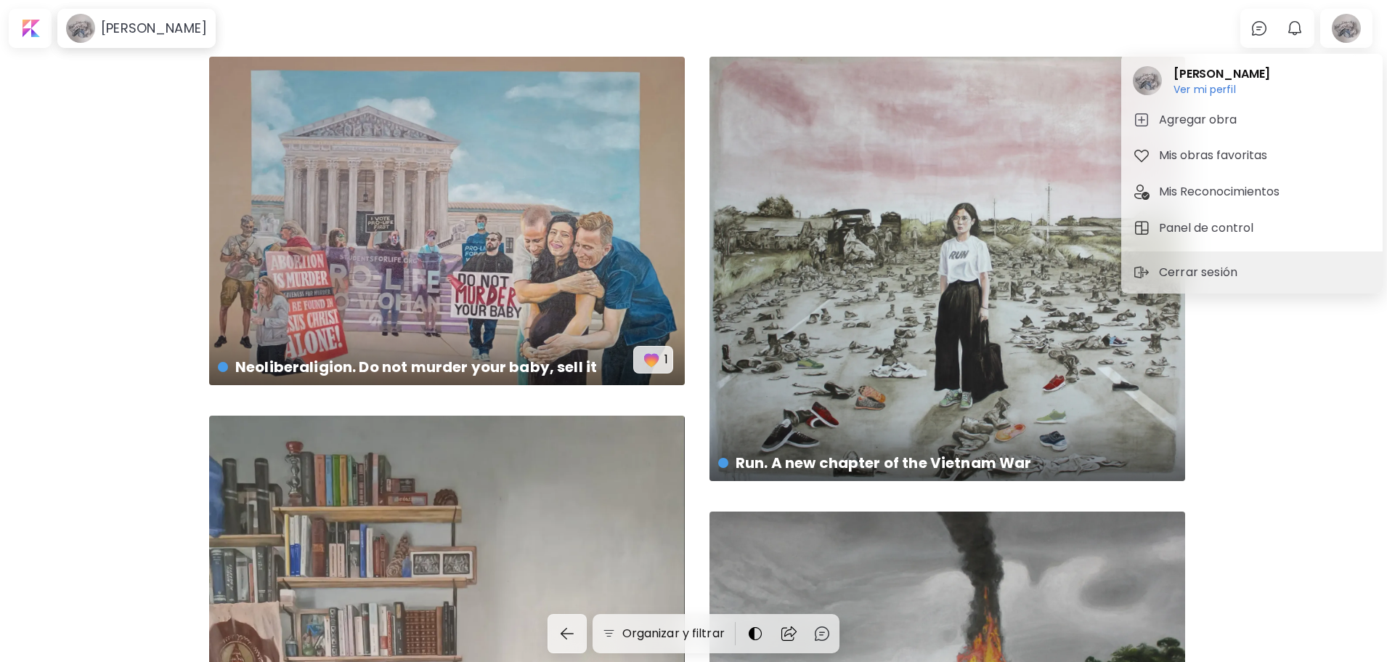
click at [26, 17] on div at bounding box center [693, 331] width 1387 height 662
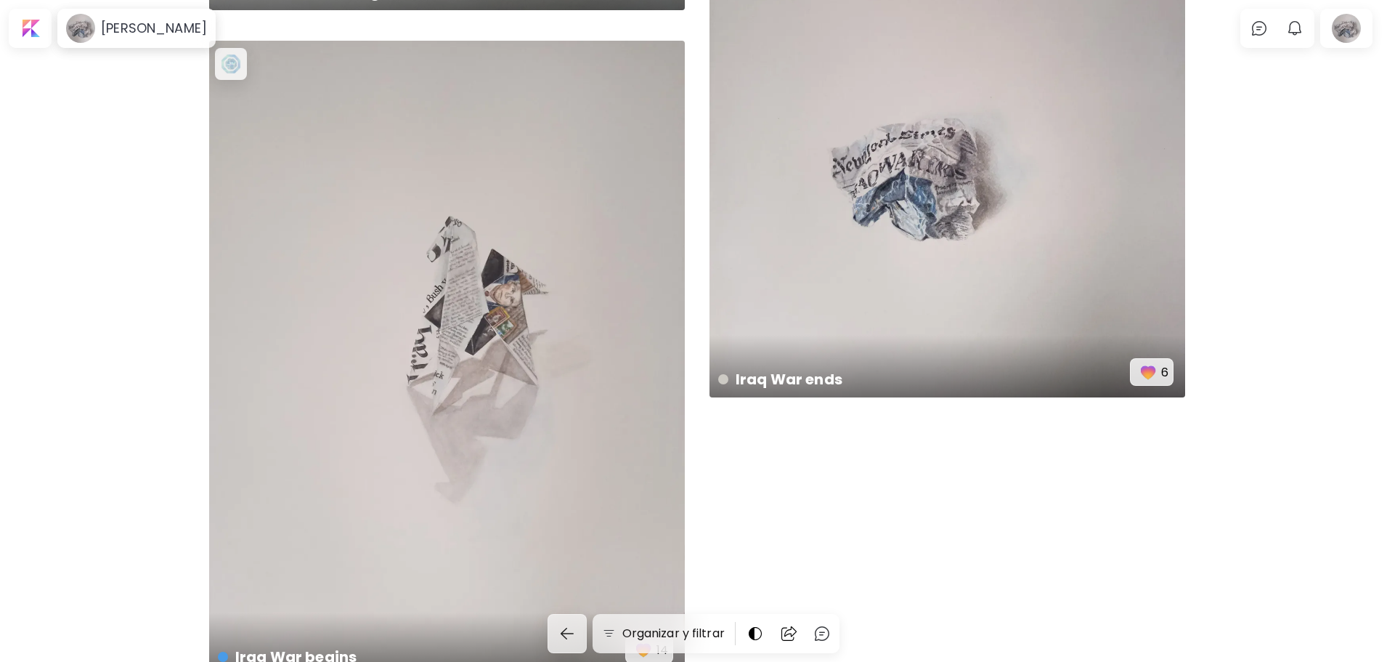
scroll to position [2862, 0]
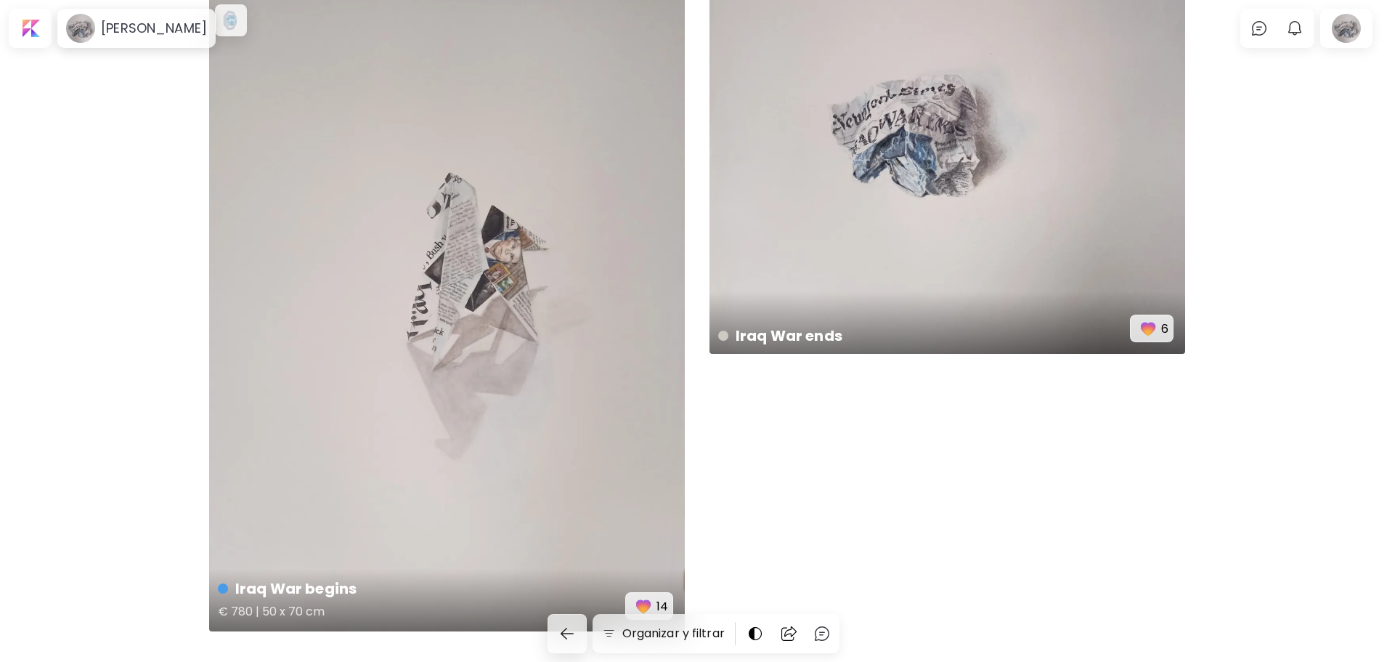
click at [494, 323] on div "Iraq War begins € 780 | 50 x 70 cm 14" at bounding box center [447, 314] width 476 height 634
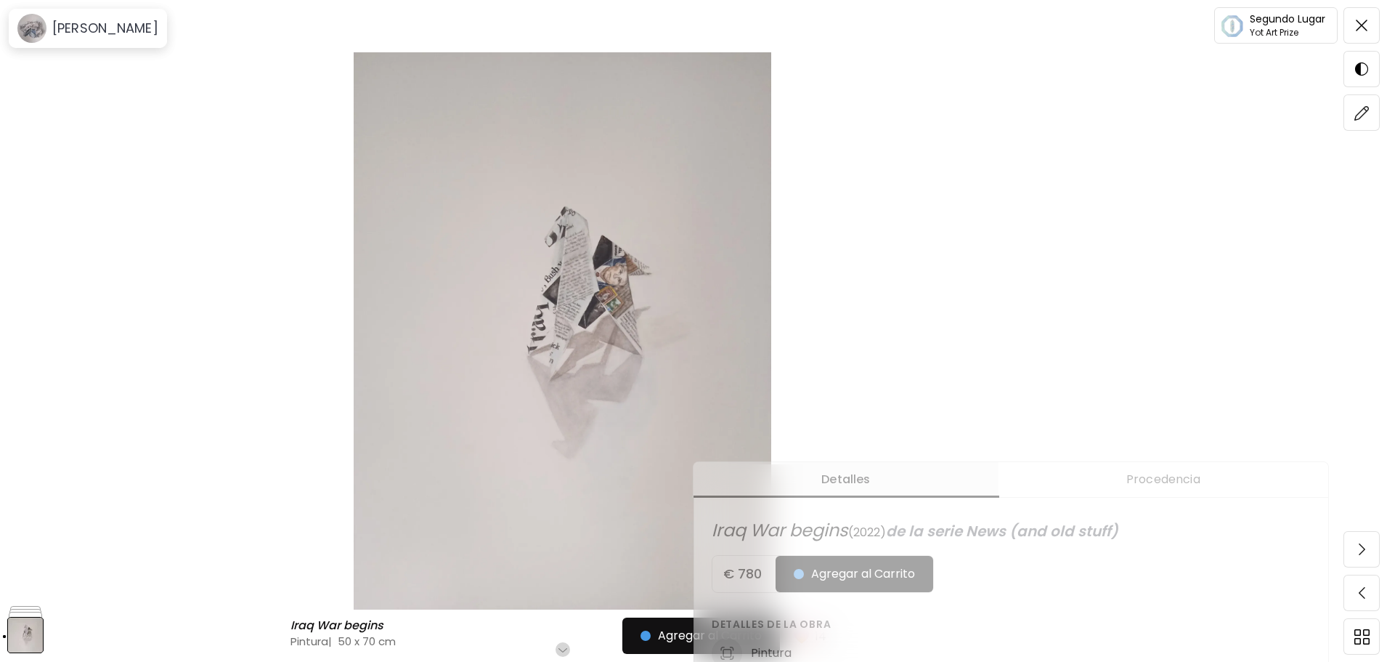
scroll to position [246, 0]
click at [1354, 30] on span at bounding box center [1361, 25] width 30 height 30
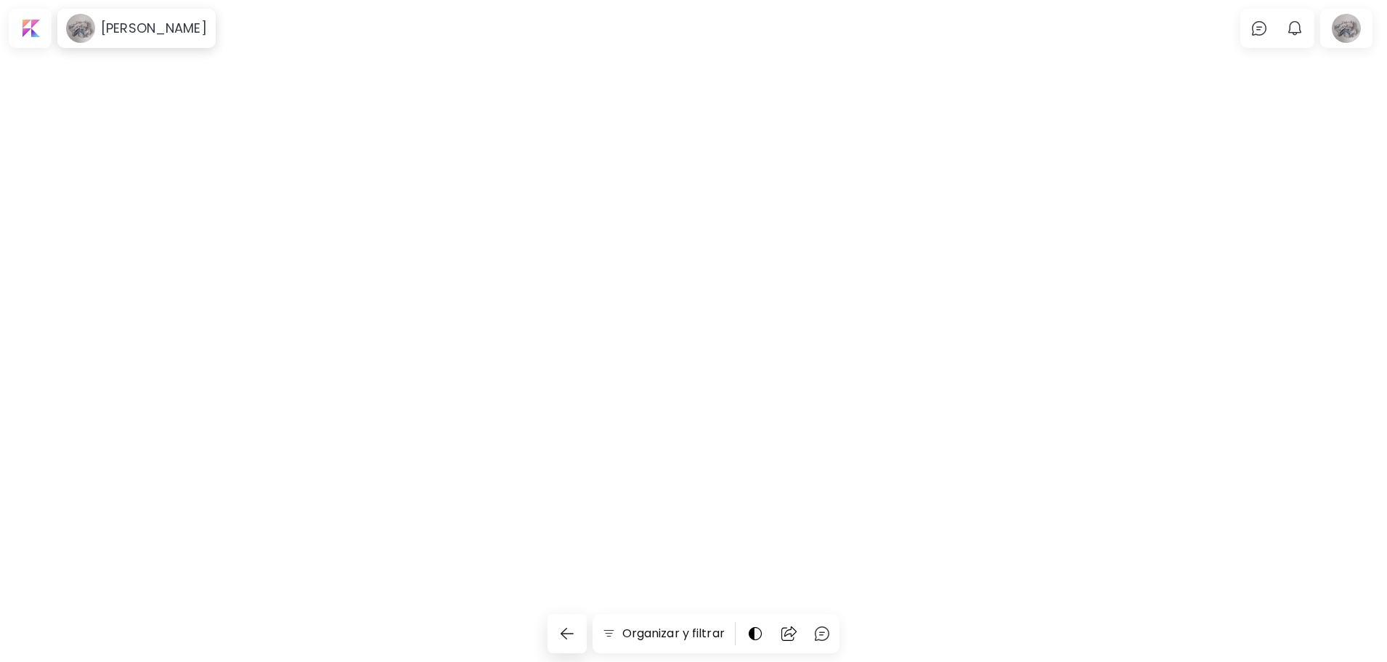
scroll to position [2534, 0]
